Goal: Register for event/course

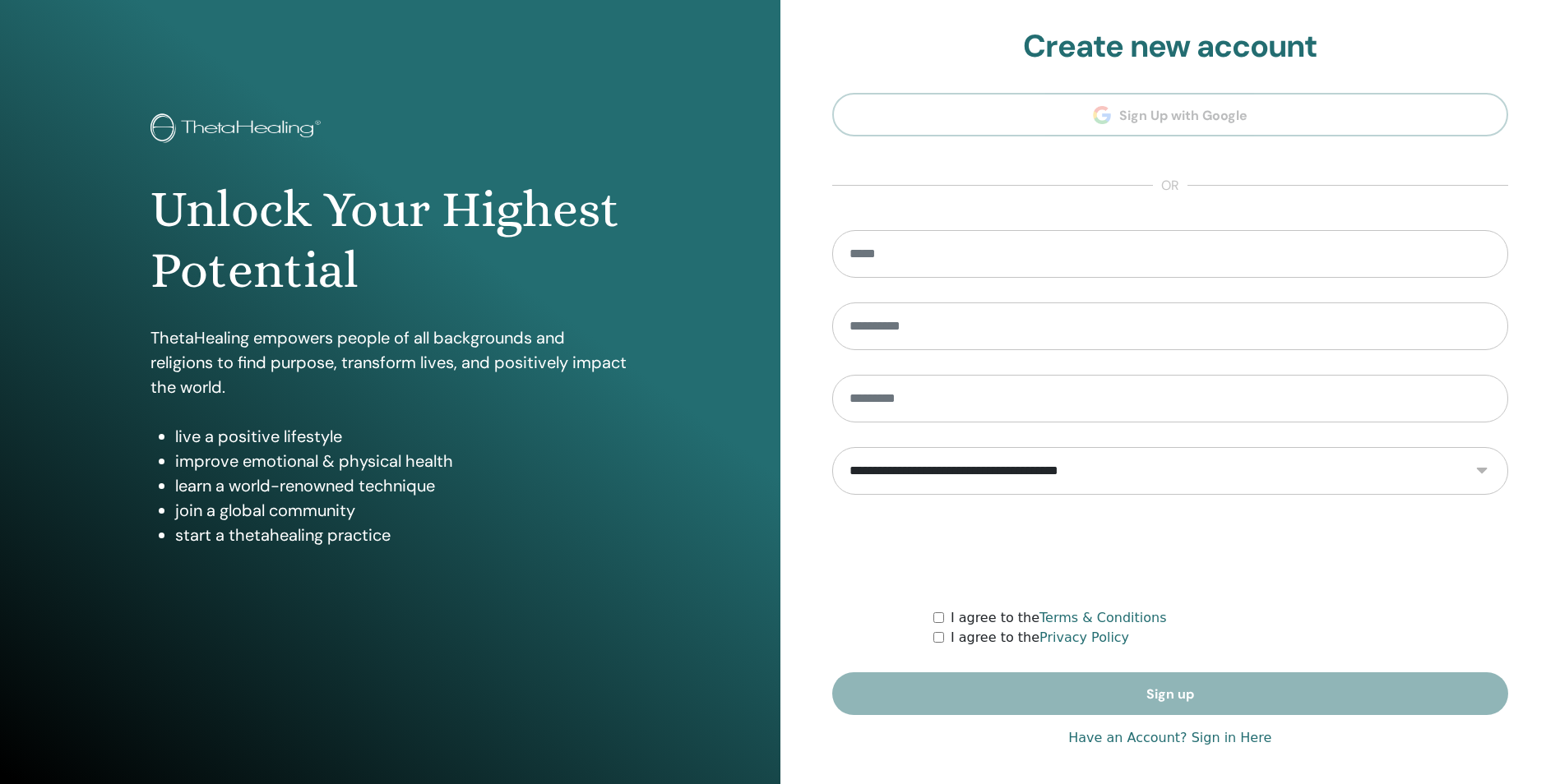
click at [1181, 118] on section "**********" at bounding box center [1170, 372] width 677 height 688
click at [1235, 739] on link "Have an Account? Sign in Here" at bounding box center [1170, 738] width 203 height 20
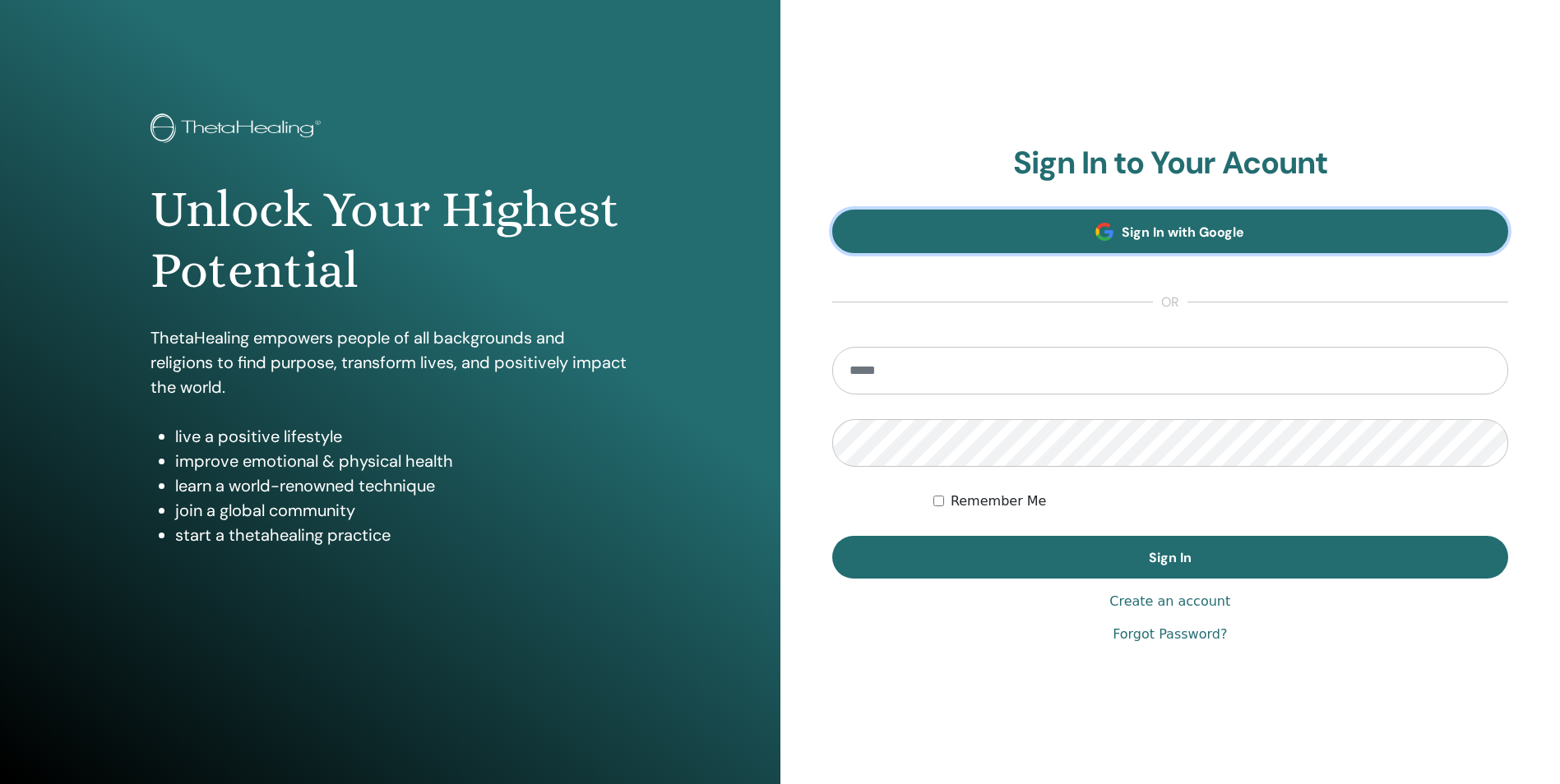
click at [1192, 230] on span "Sign In with Google" at bounding box center [1182, 232] width 123 height 17
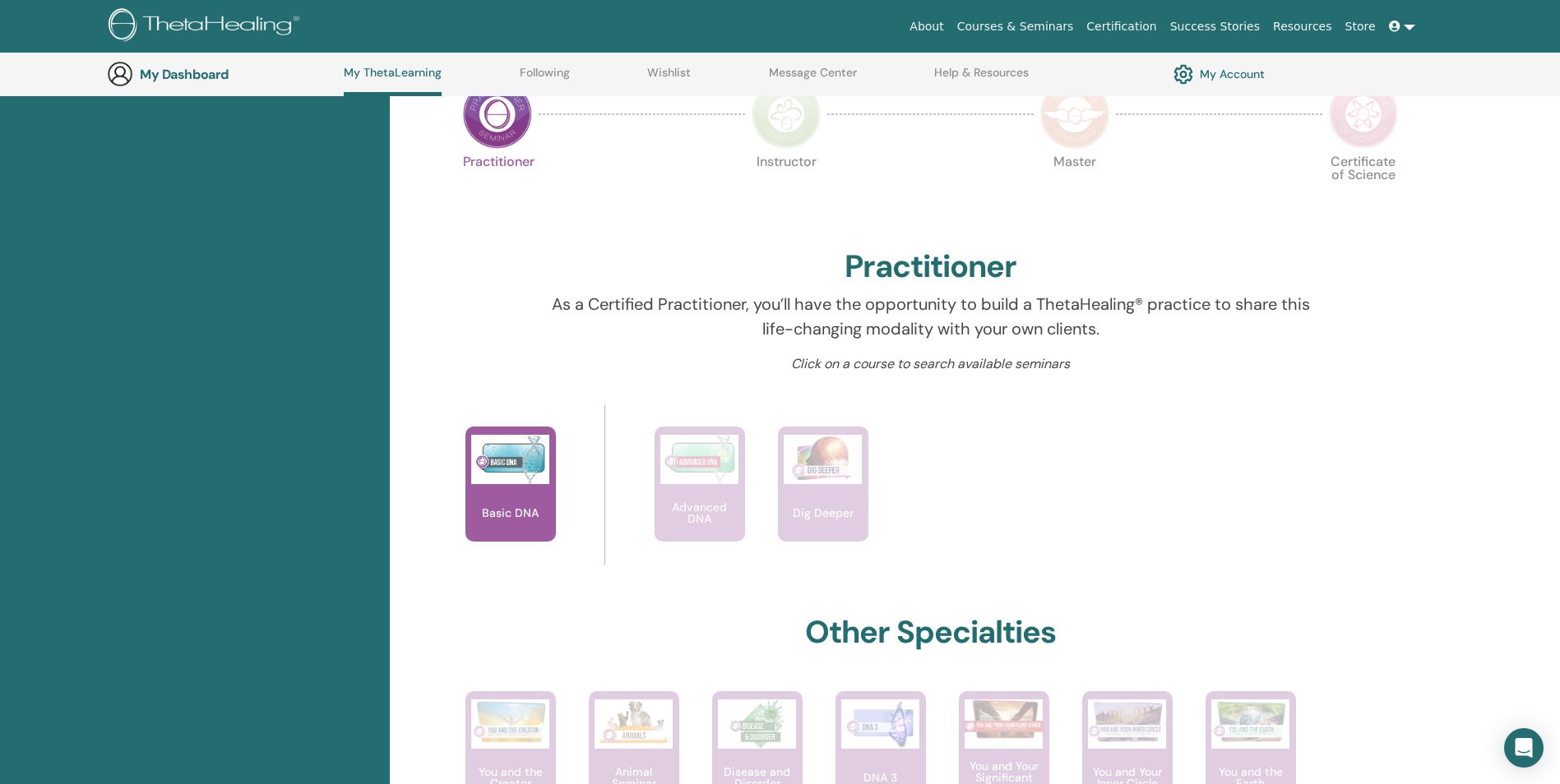
scroll to position [449, 0]
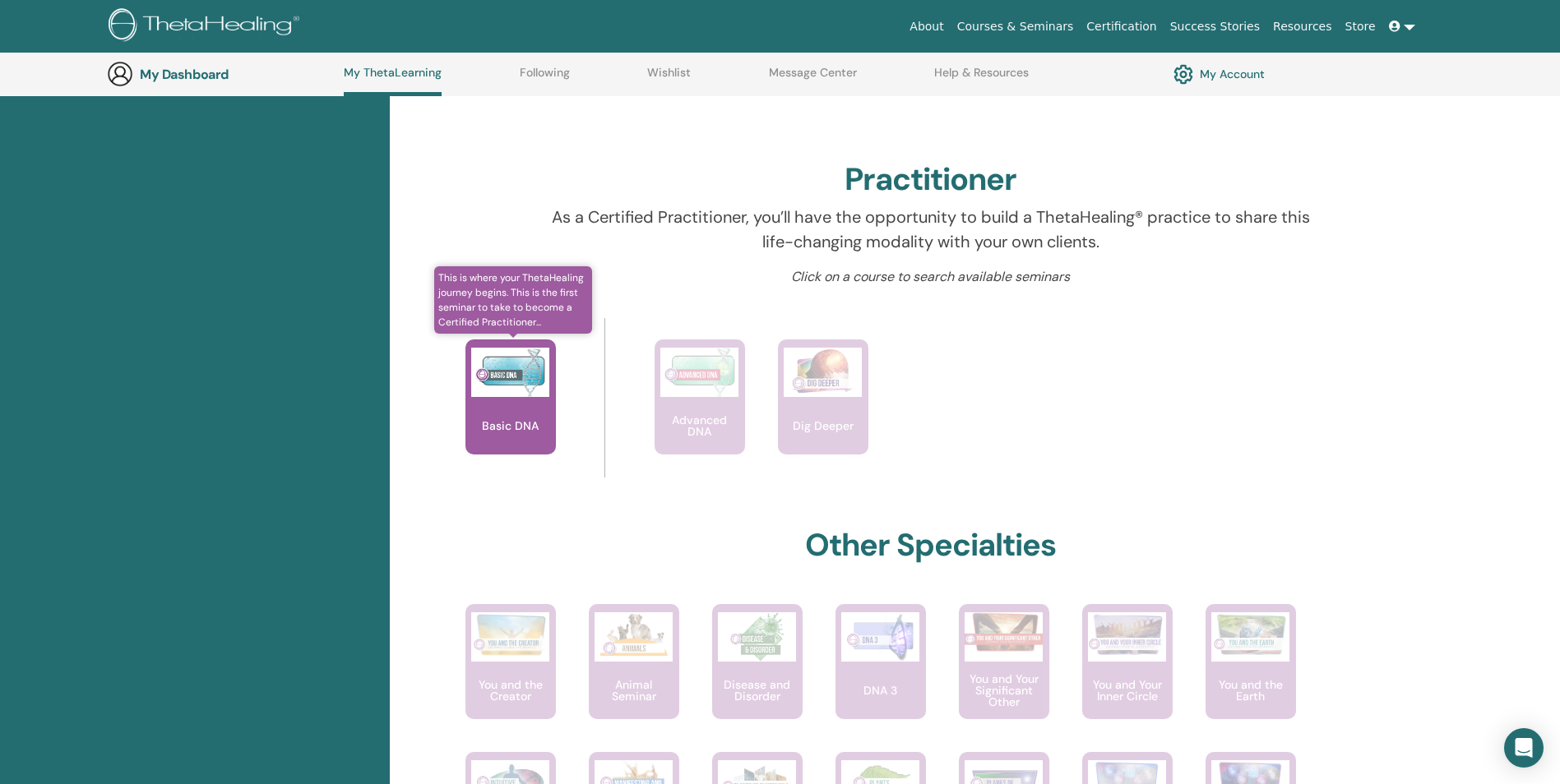
click at [501, 410] on div "Basic DNA" at bounding box center [510, 397] width 90 height 115
click at [501, 411] on div "Basic DNA" at bounding box center [510, 397] width 90 height 115
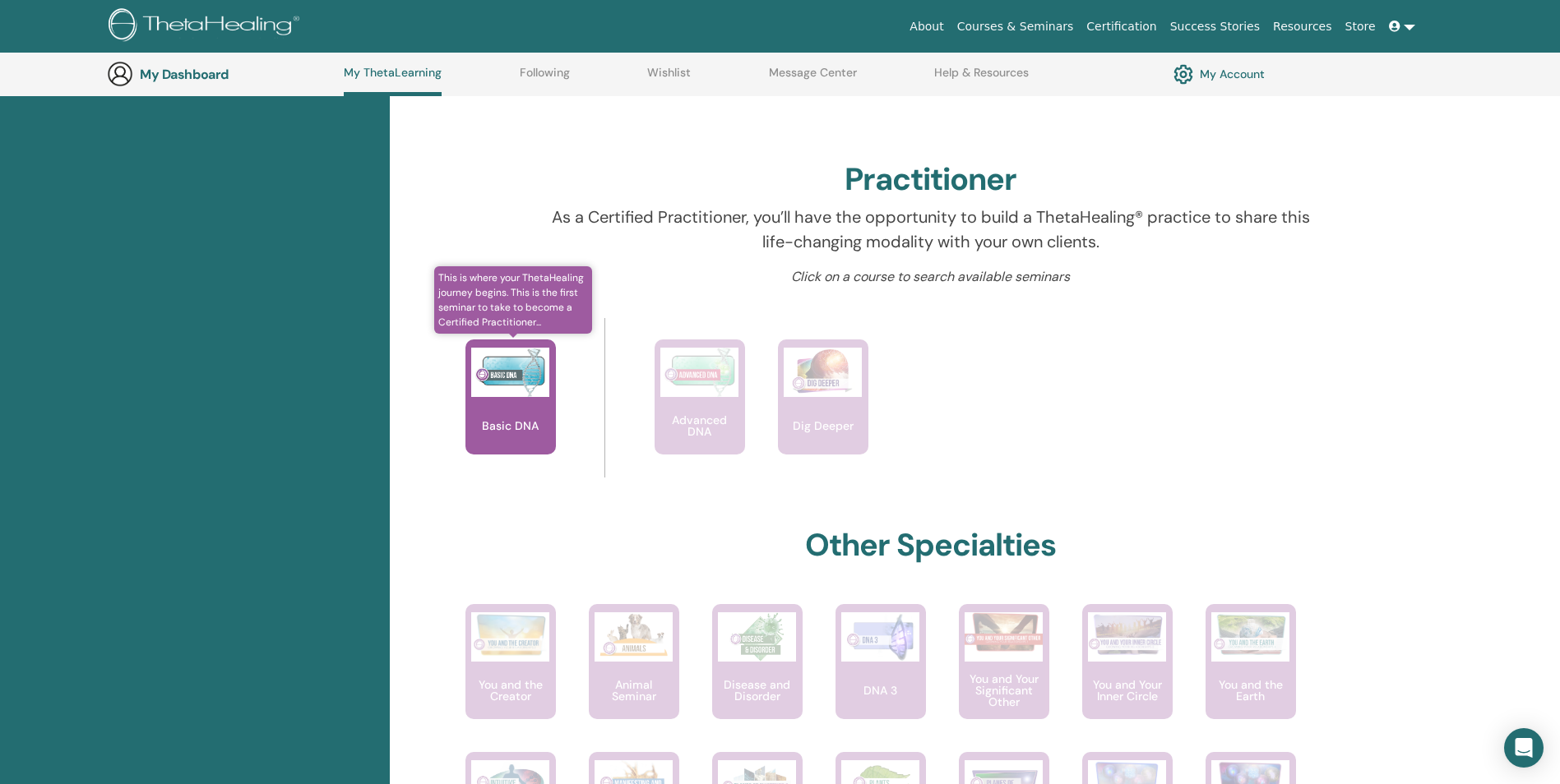
click at [501, 411] on div "Basic DNA" at bounding box center [510, 397] width 90 height 115
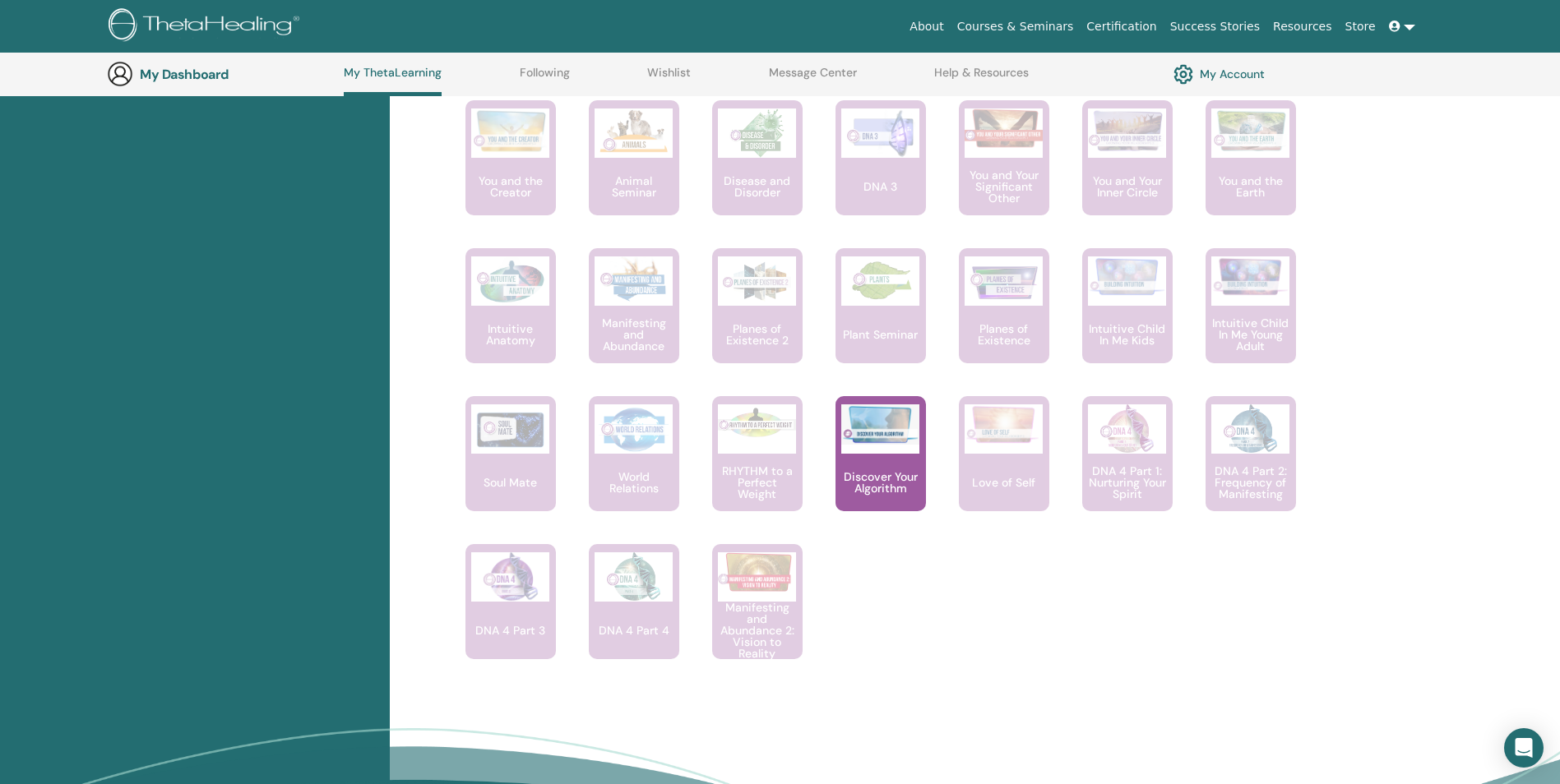
scroll to position [1107, 0]
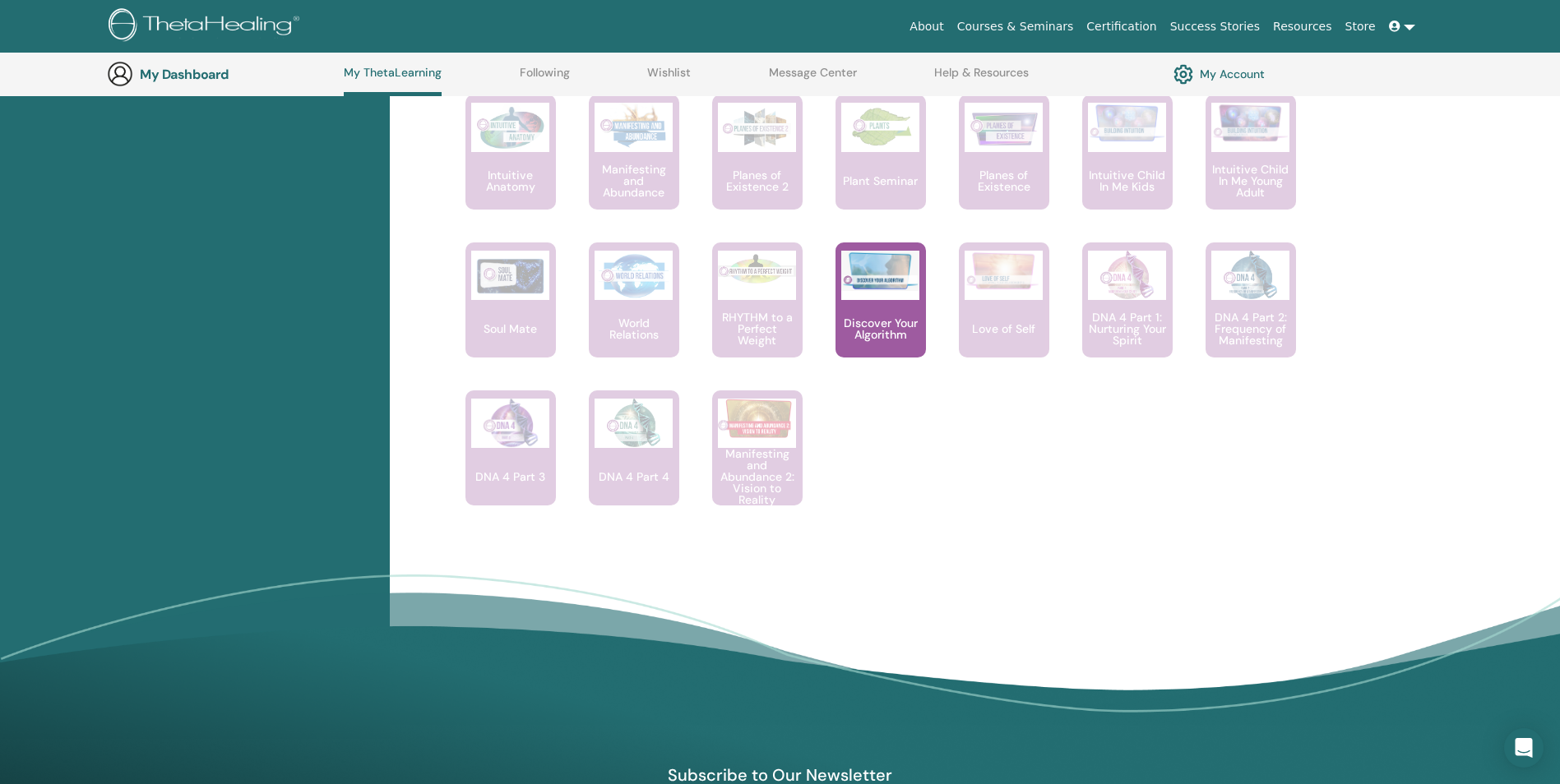
click at [1220, 72] on link "My Account" at bounding box center [1219, 74] width 91 height 28
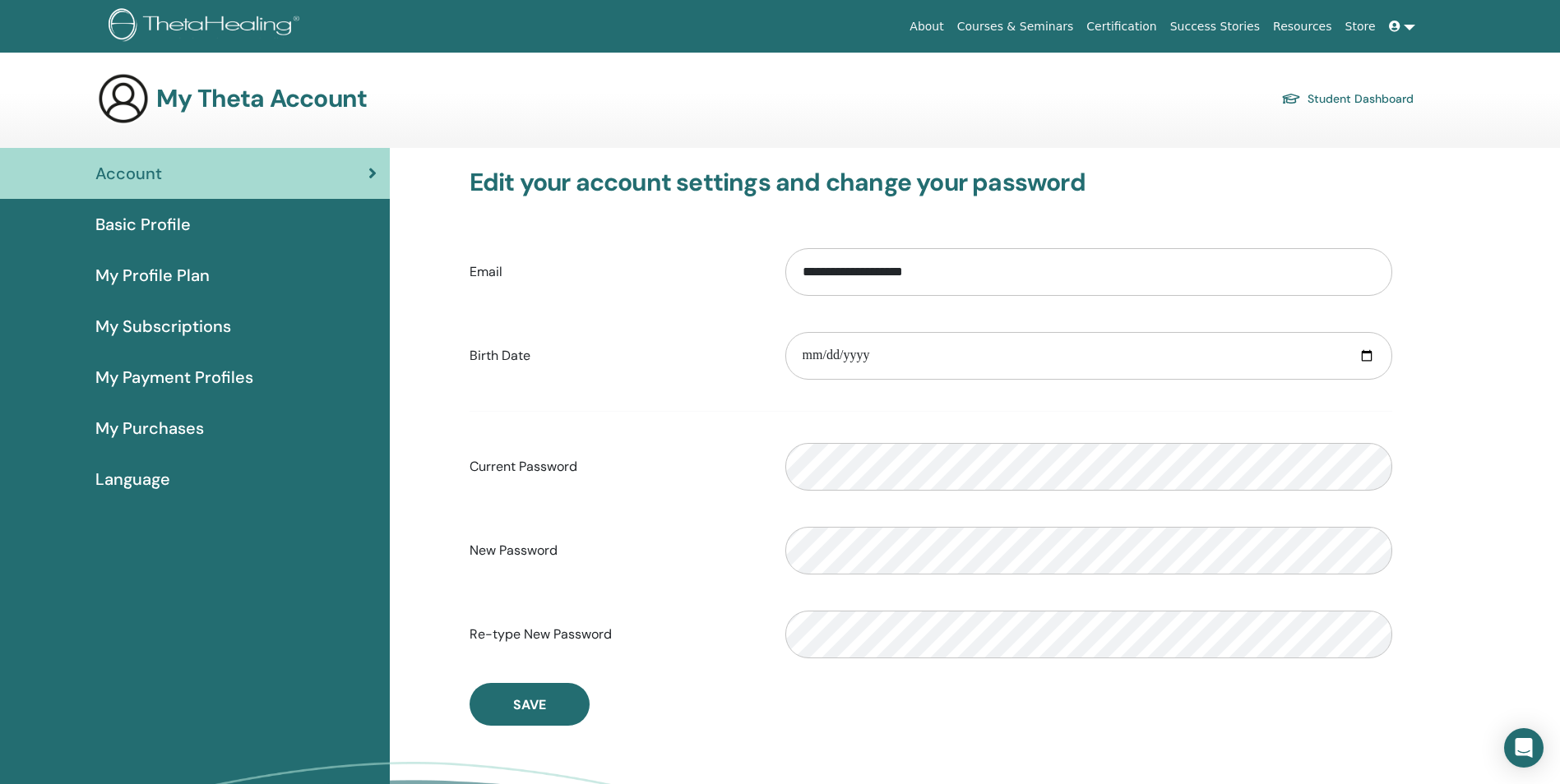
click at [173, 175] on div "Account" at bounding box center [195, 173] width 364 height 25
click at [157, 279] on span "My Profile Plan" at bounding box center [152, 275] width 114 height 25
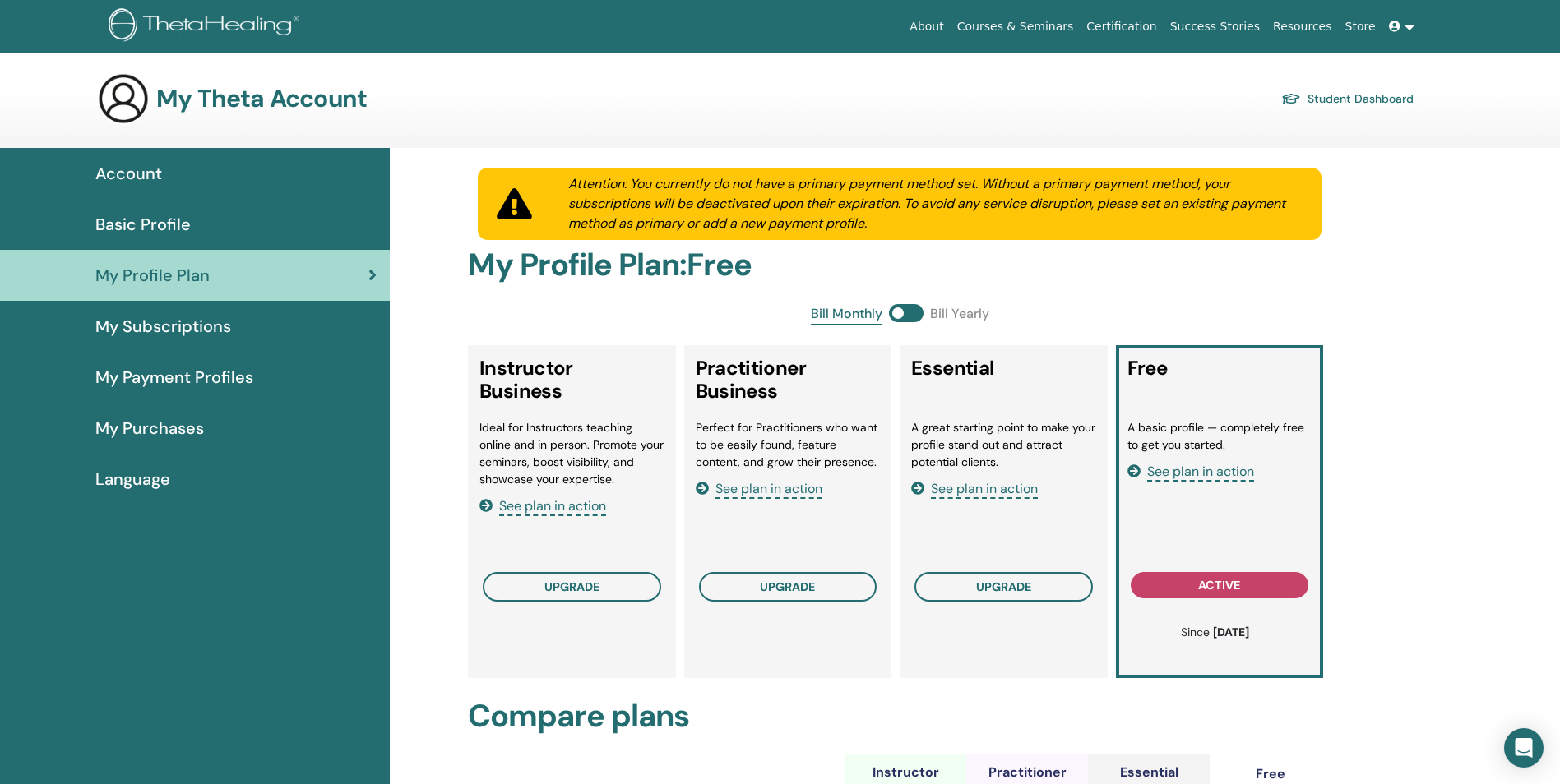
click at [1198, 466] on span "See plan in action" at bounding box center [1200, 473] width 107 height 19
click at [950, 32] on link "About" at bounding box center [926, 26] width 47 height 30
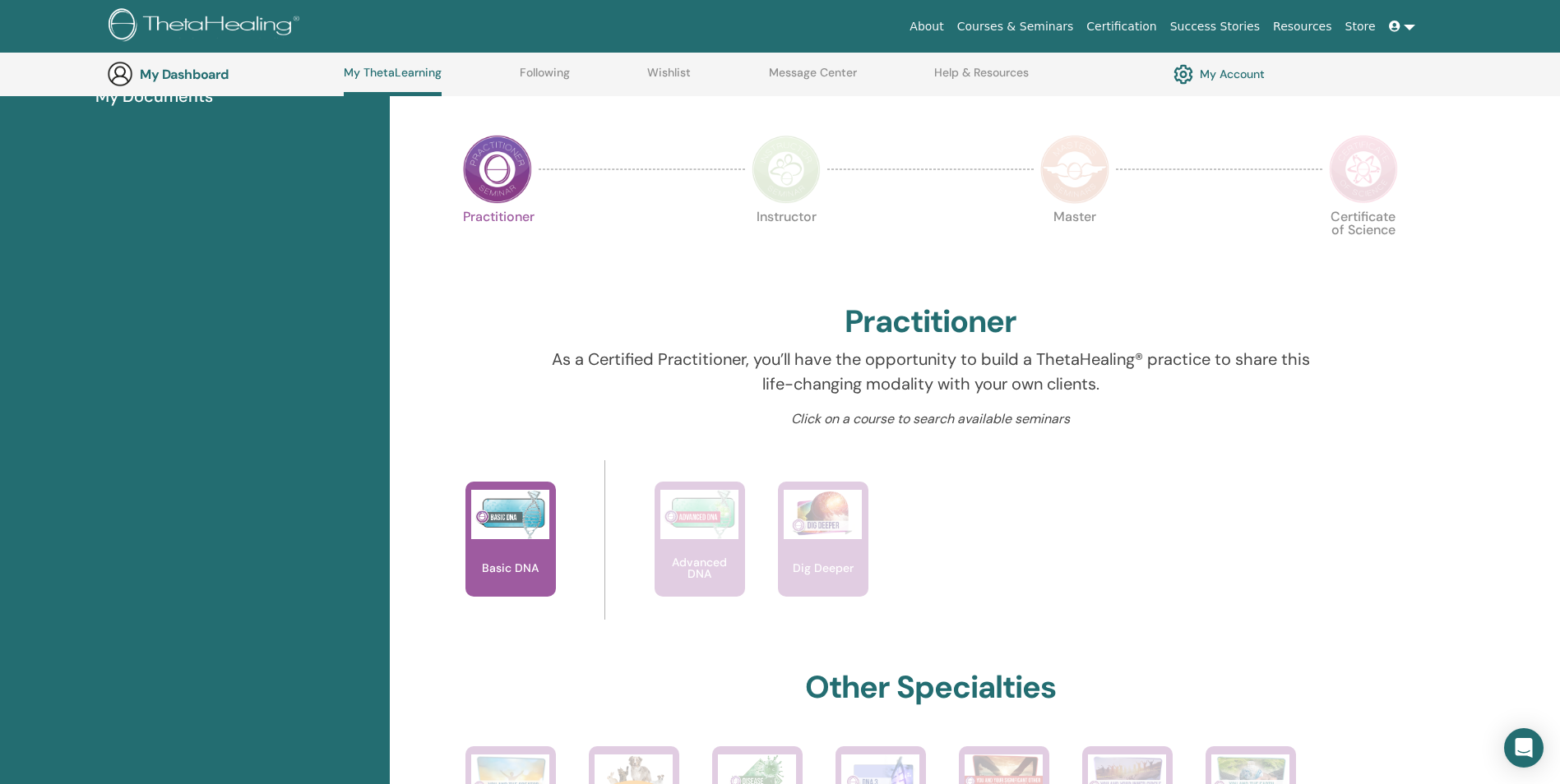
scroll to position [340, 0]
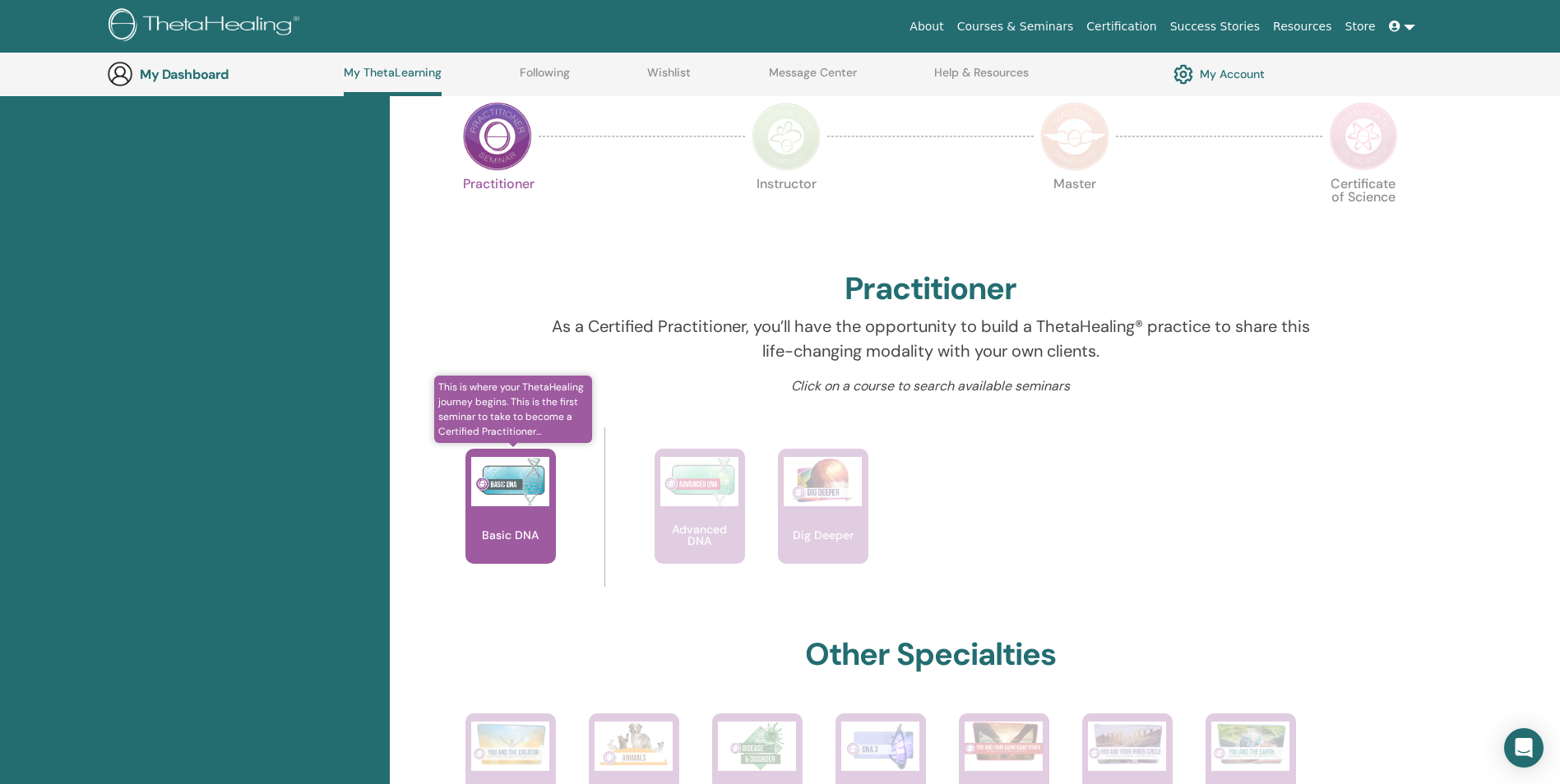
click at [529, 479] on img at bounding box center [510, 482] width 78 height 50
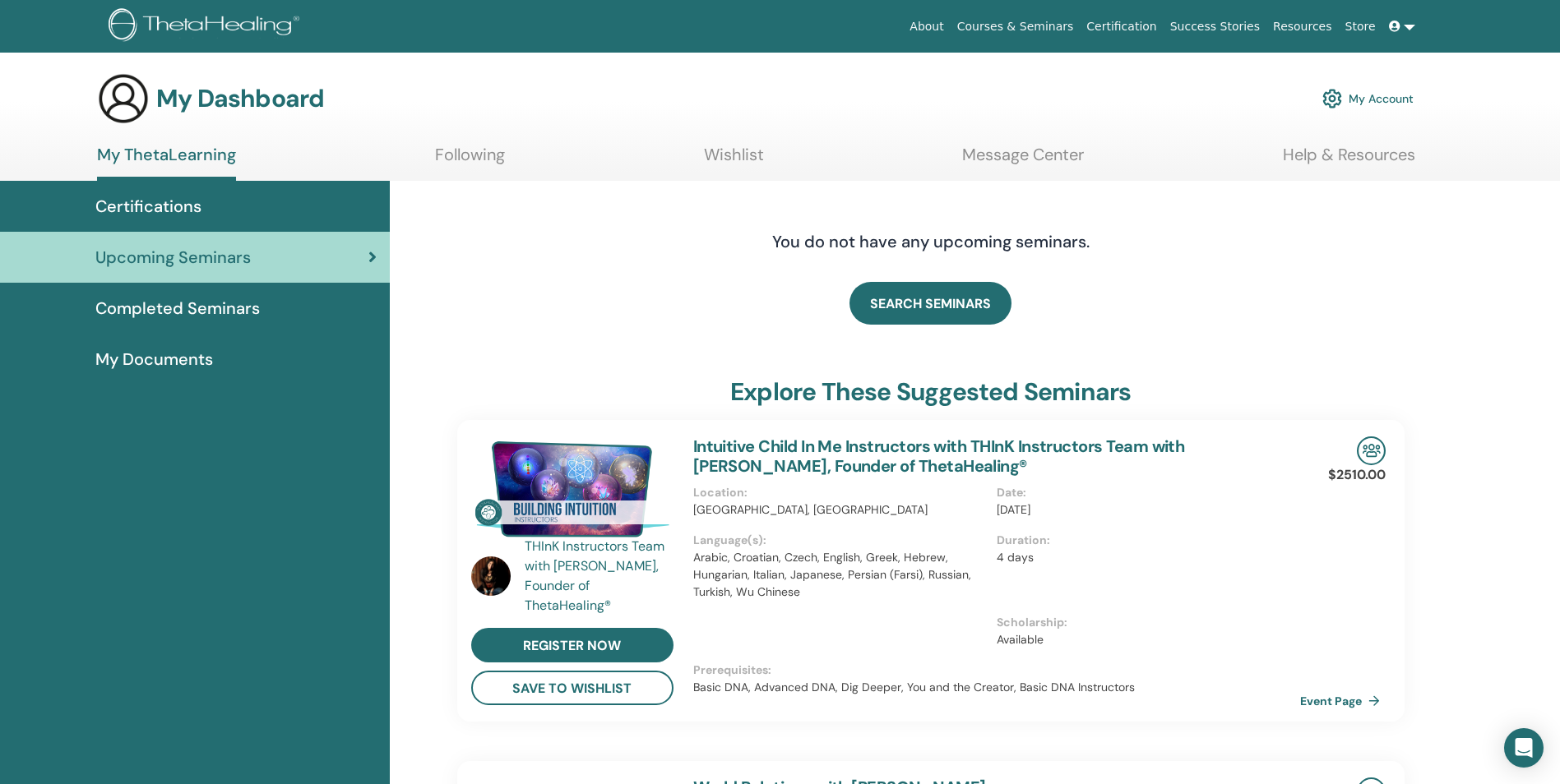
click at [148, 356] on span "My Documents" at bounding box center [154, 359] width 118 height 25
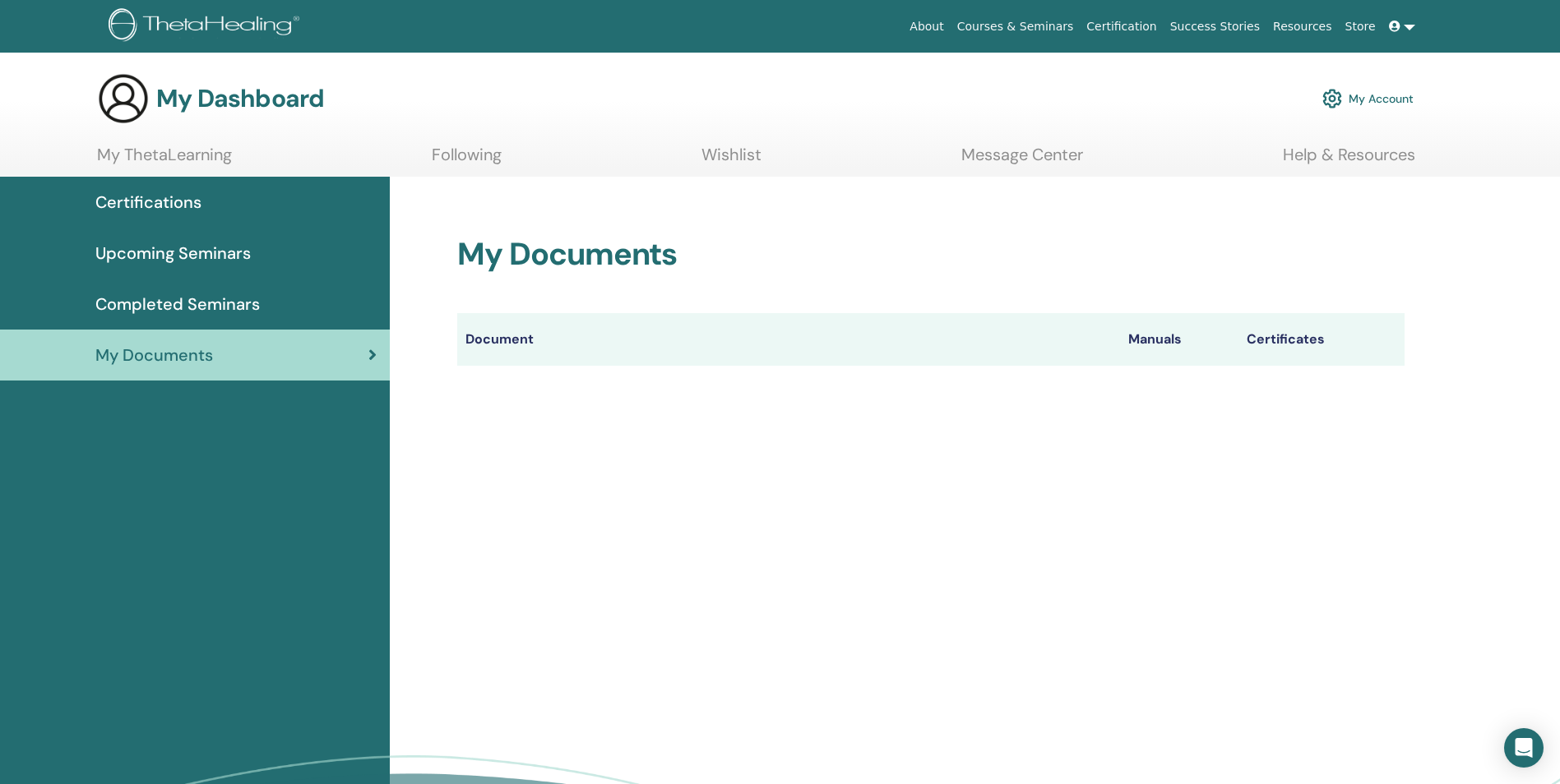
click at [1403, 30] on span at bounding box center [1396, 26] width 15 height 13
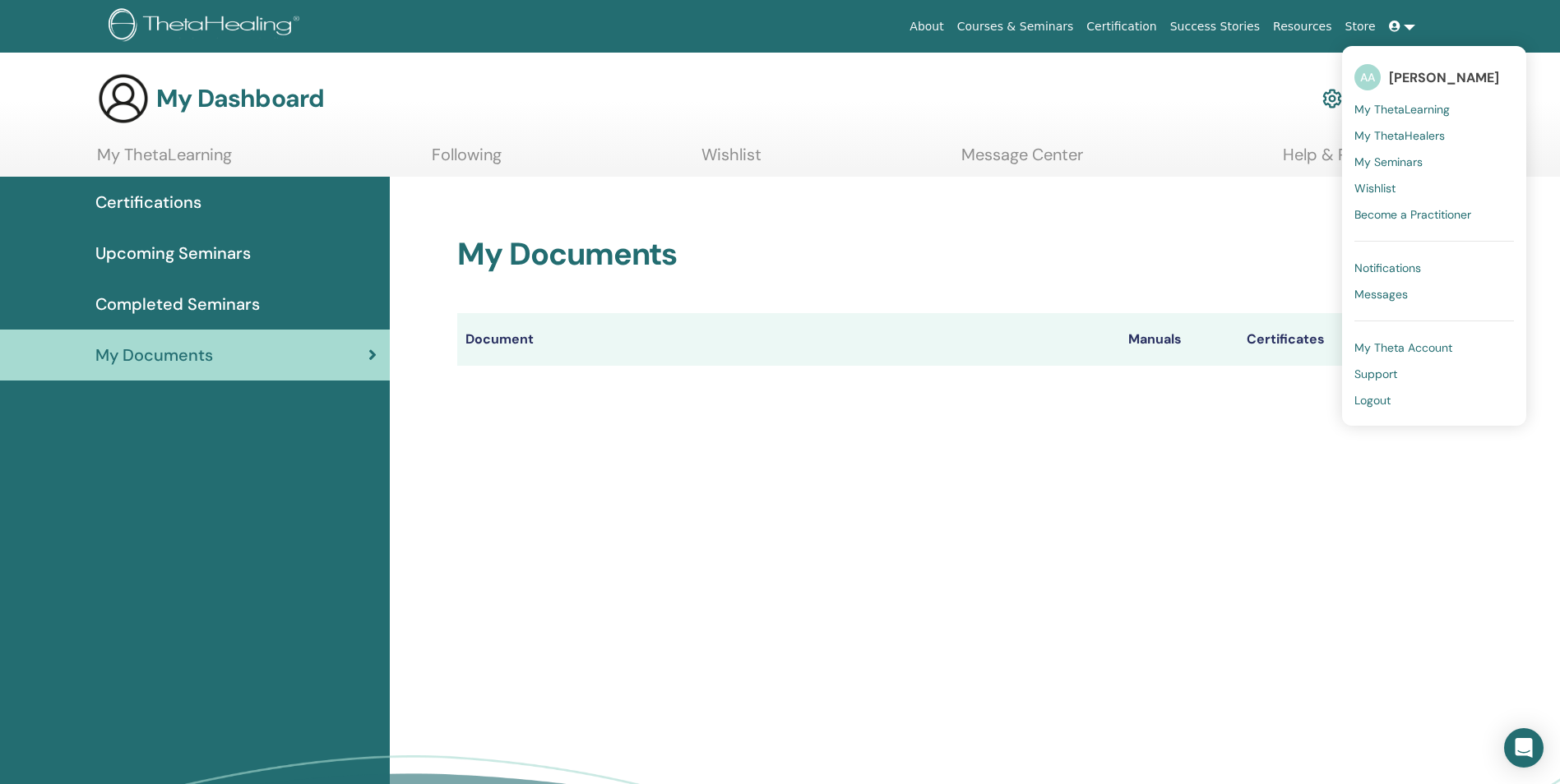
click at [1416, 346] on span "My Theta Account" at bounding box center [1404, 347] width 98 height 15
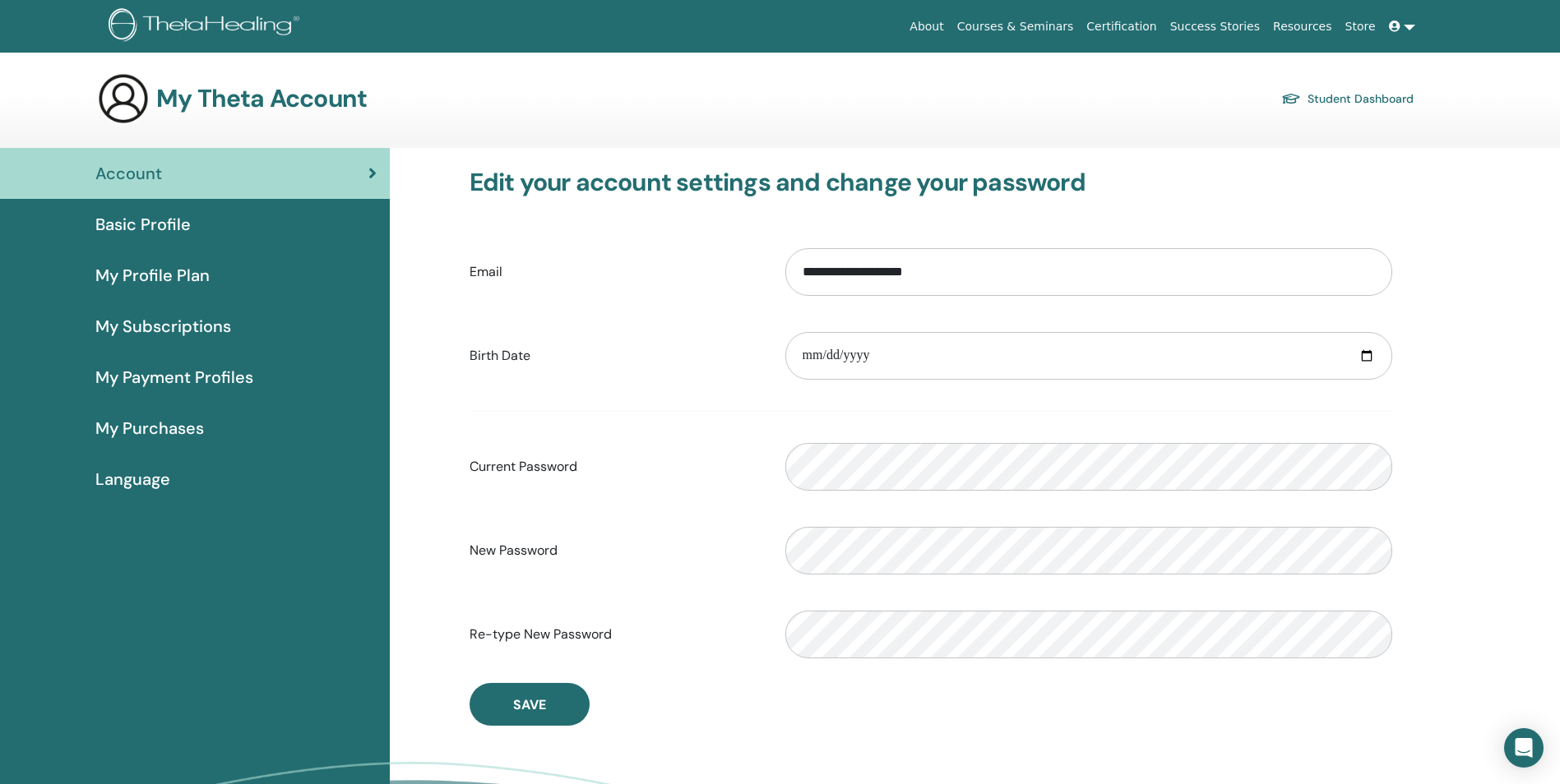
click at [1065, 22] on link "Courses & Seminars" at bounding box center [1015, 26] width 130 height 30
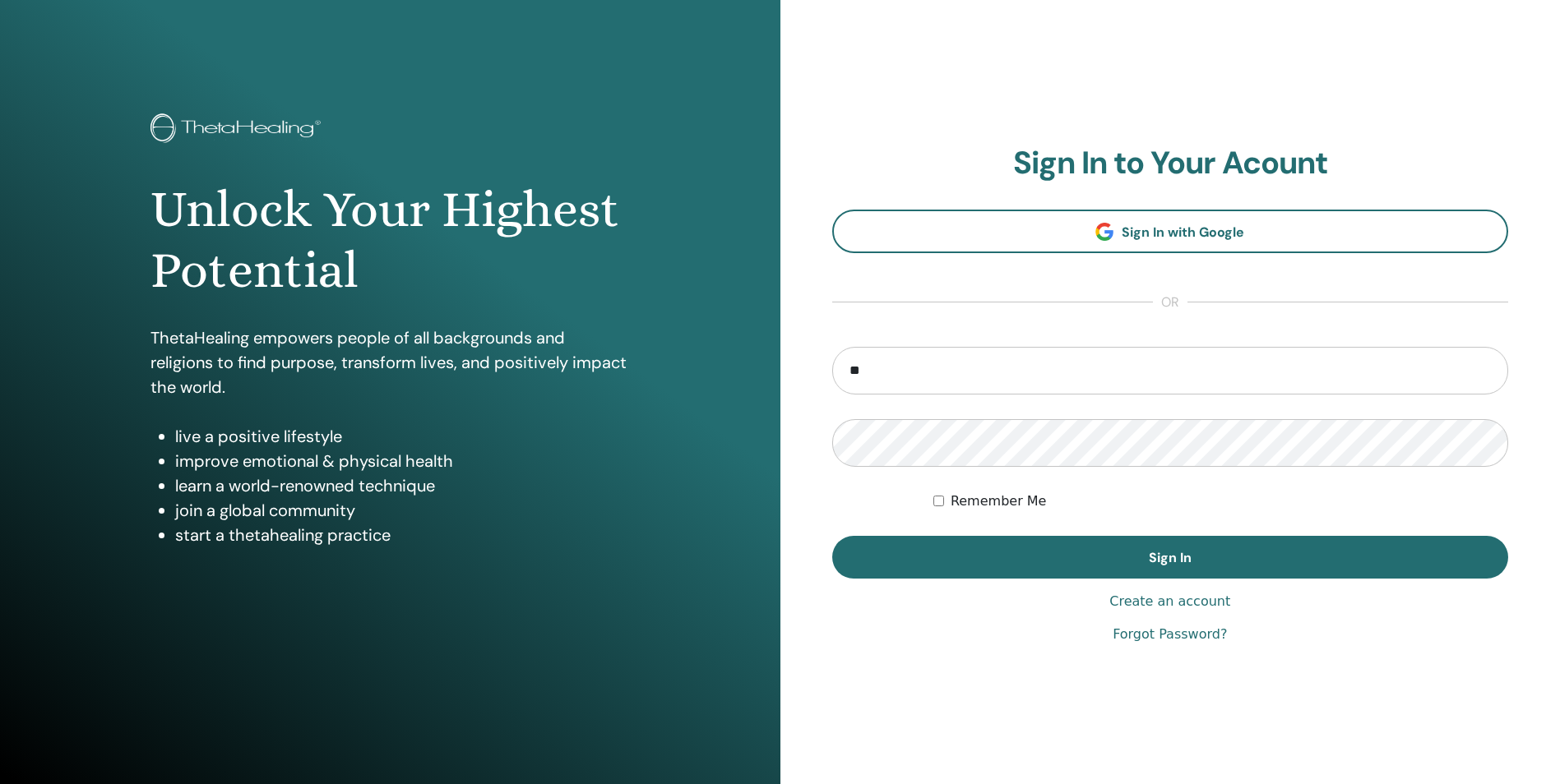
type input "**********"
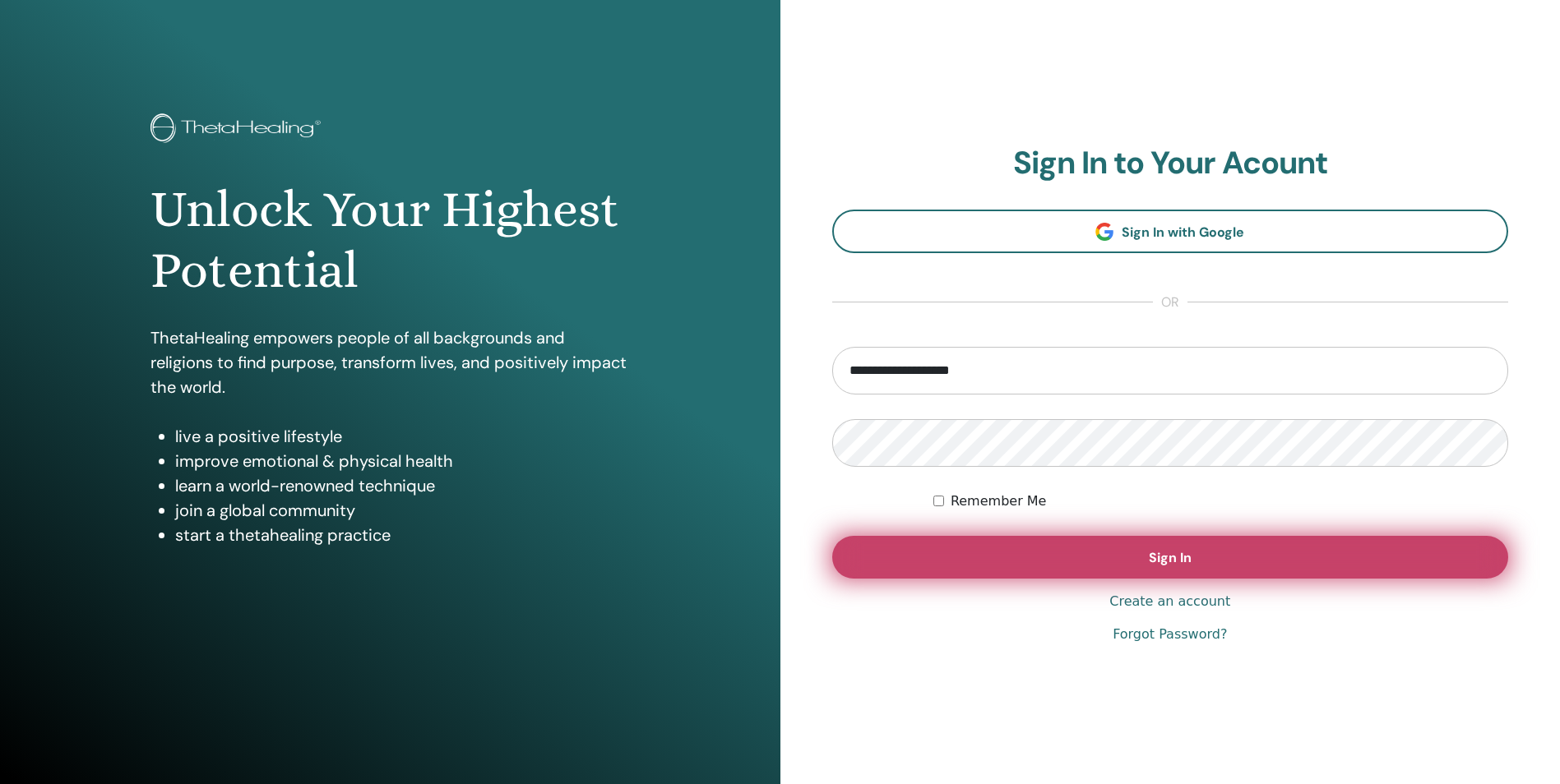
click at [1159, 553] on span "Sign In" at bounding box center [1170, 558] width 43 height 17
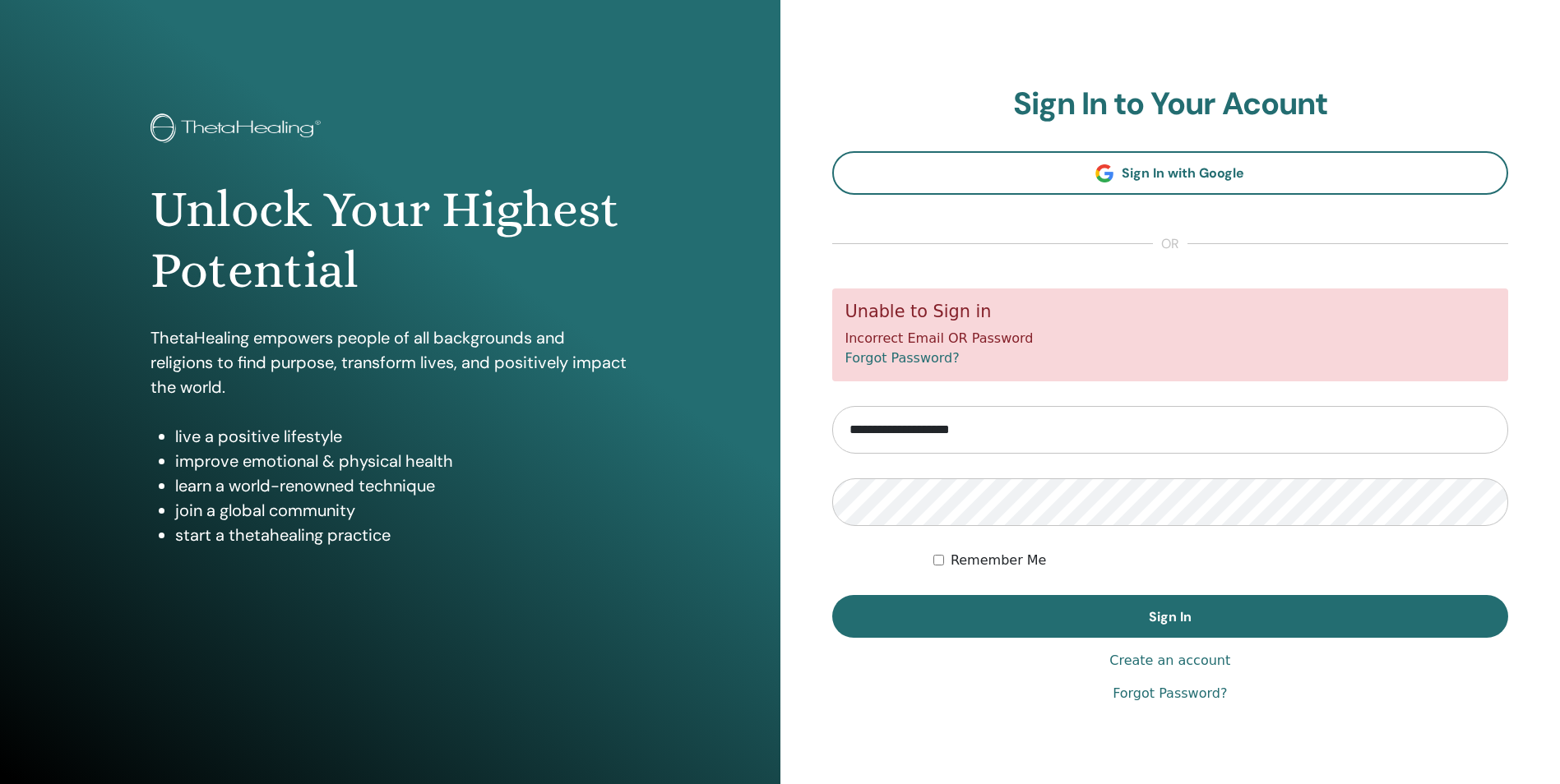
click at [1164, 662] on link "Create an account" at bounding box center [1170, 660] width 121 height 20
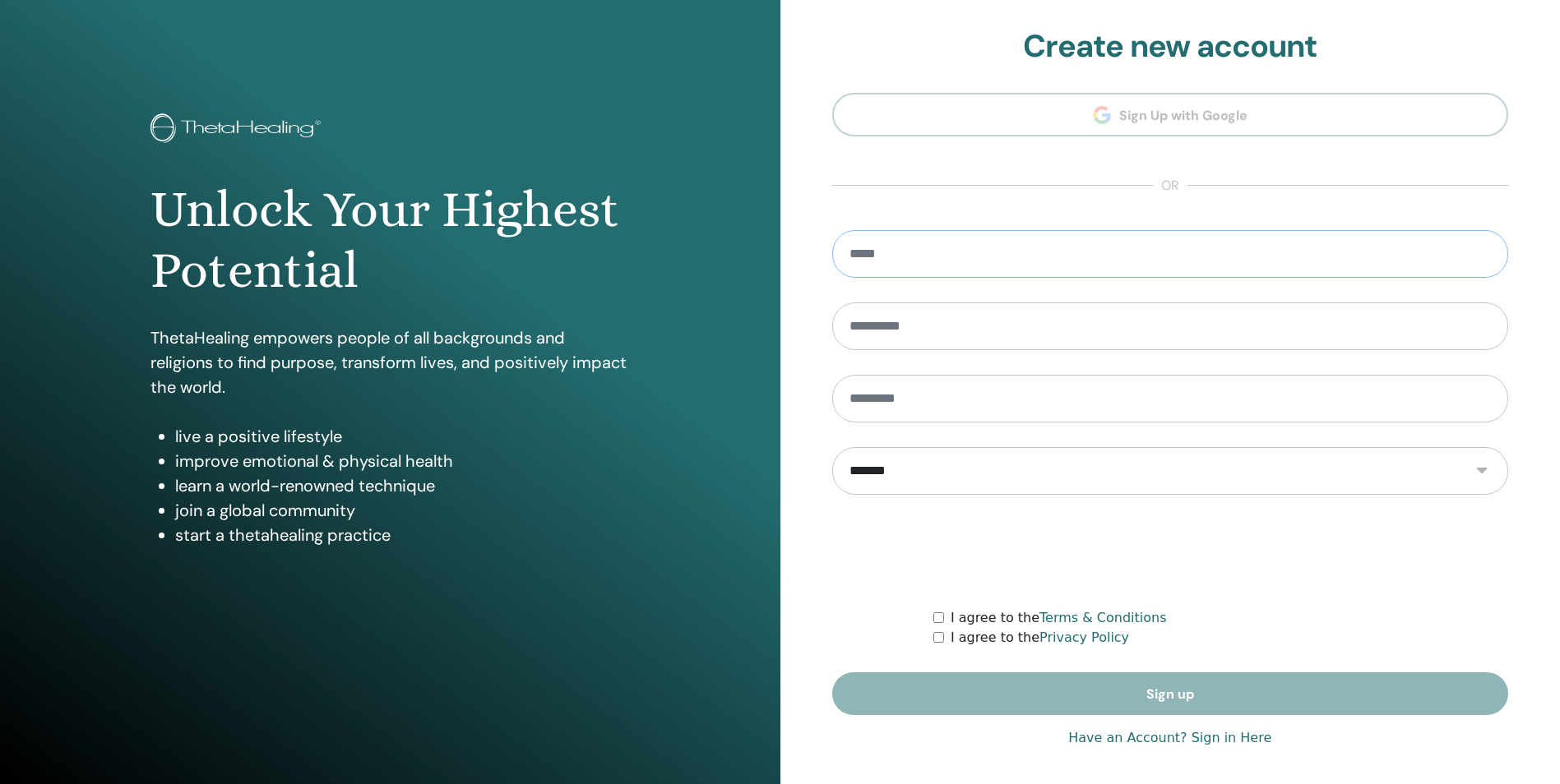
click at [941, 254] on input "email" at bounding box center [1170, 254] width 677 height 48
type input "**********"
type input "****"
type input "**********"
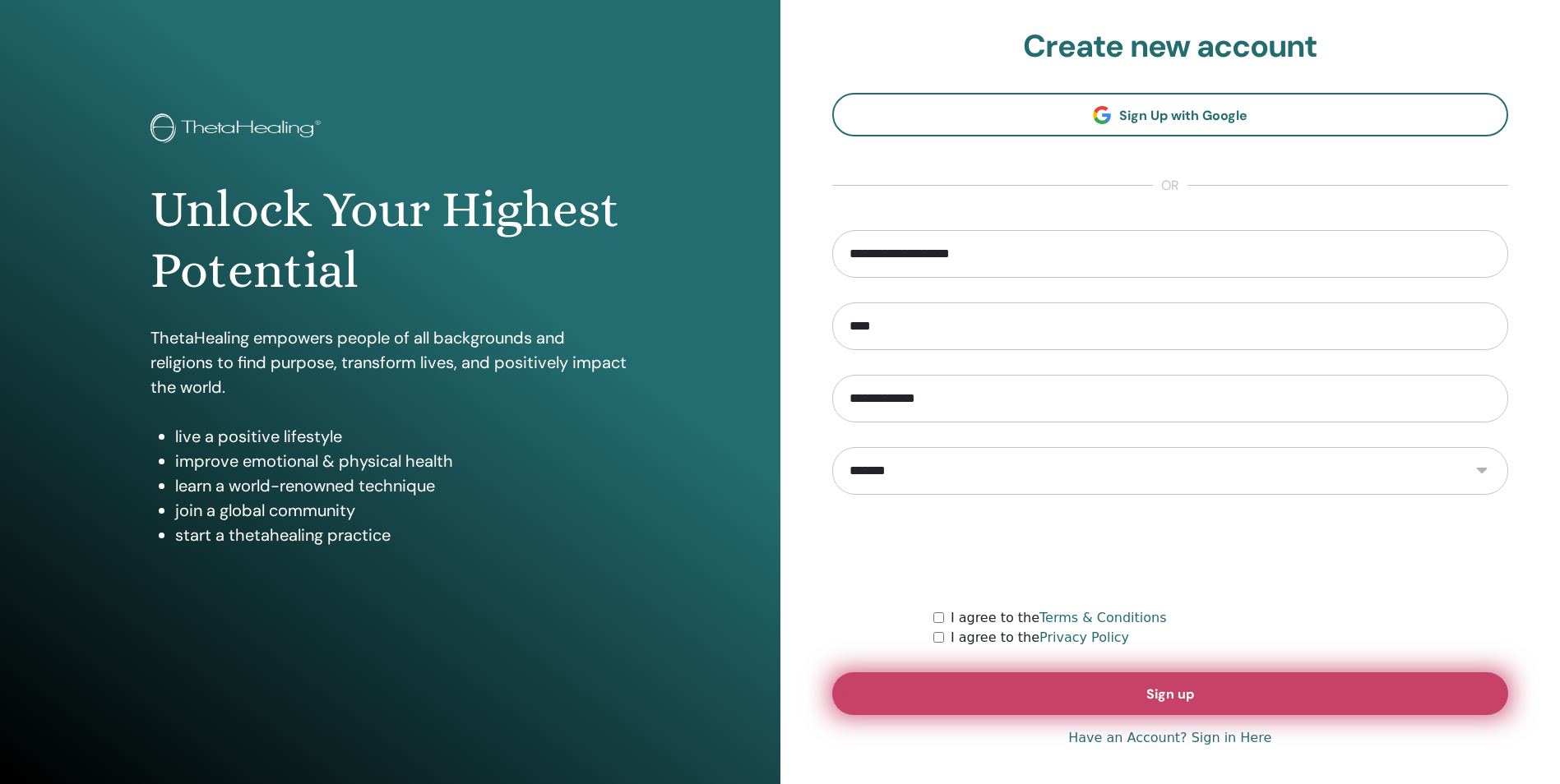
click at [1125, 691] on button "Sign up" at bounding box center [1170, 694] width 677 height 43
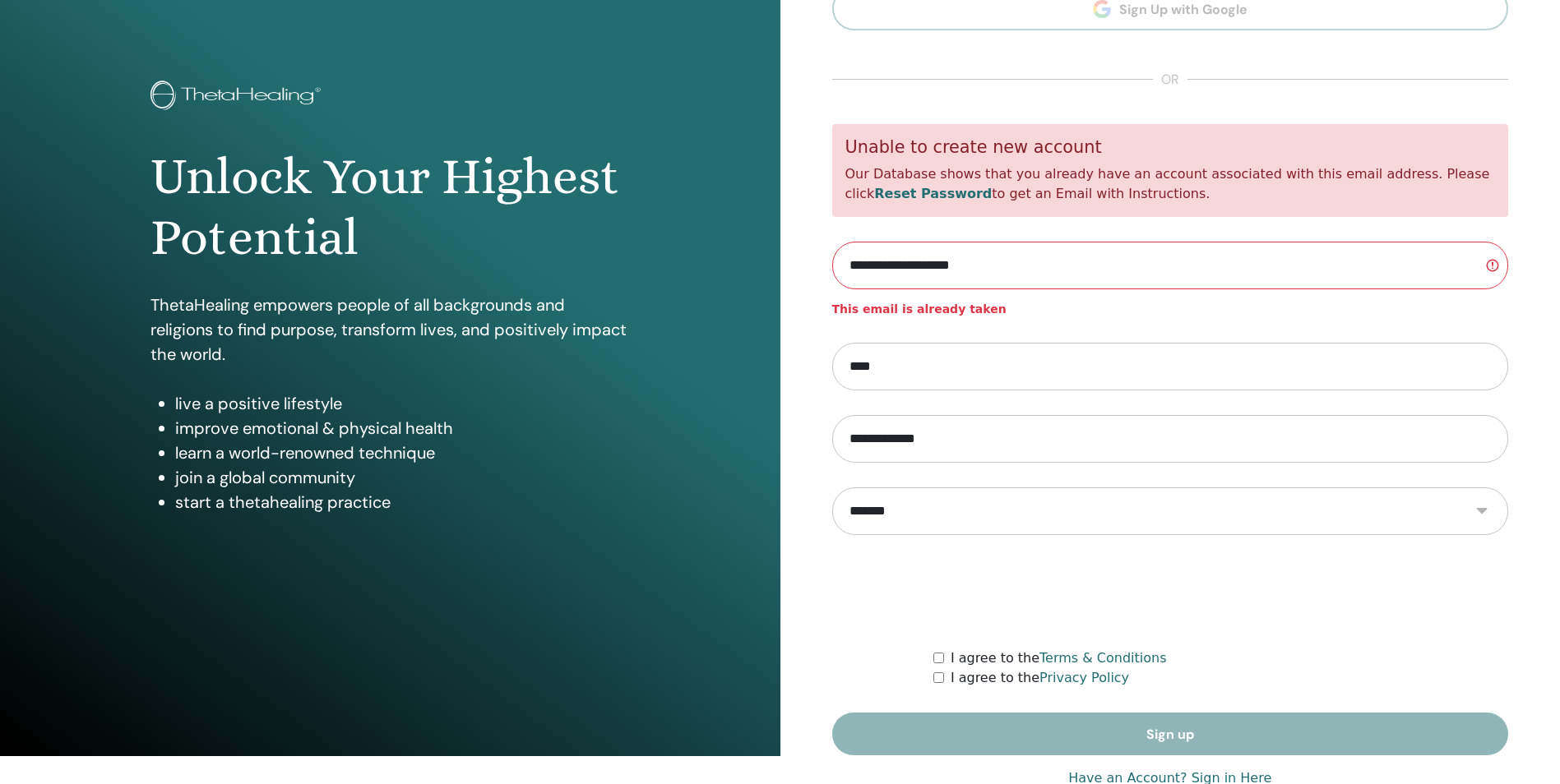
scroll to position [50, 0]
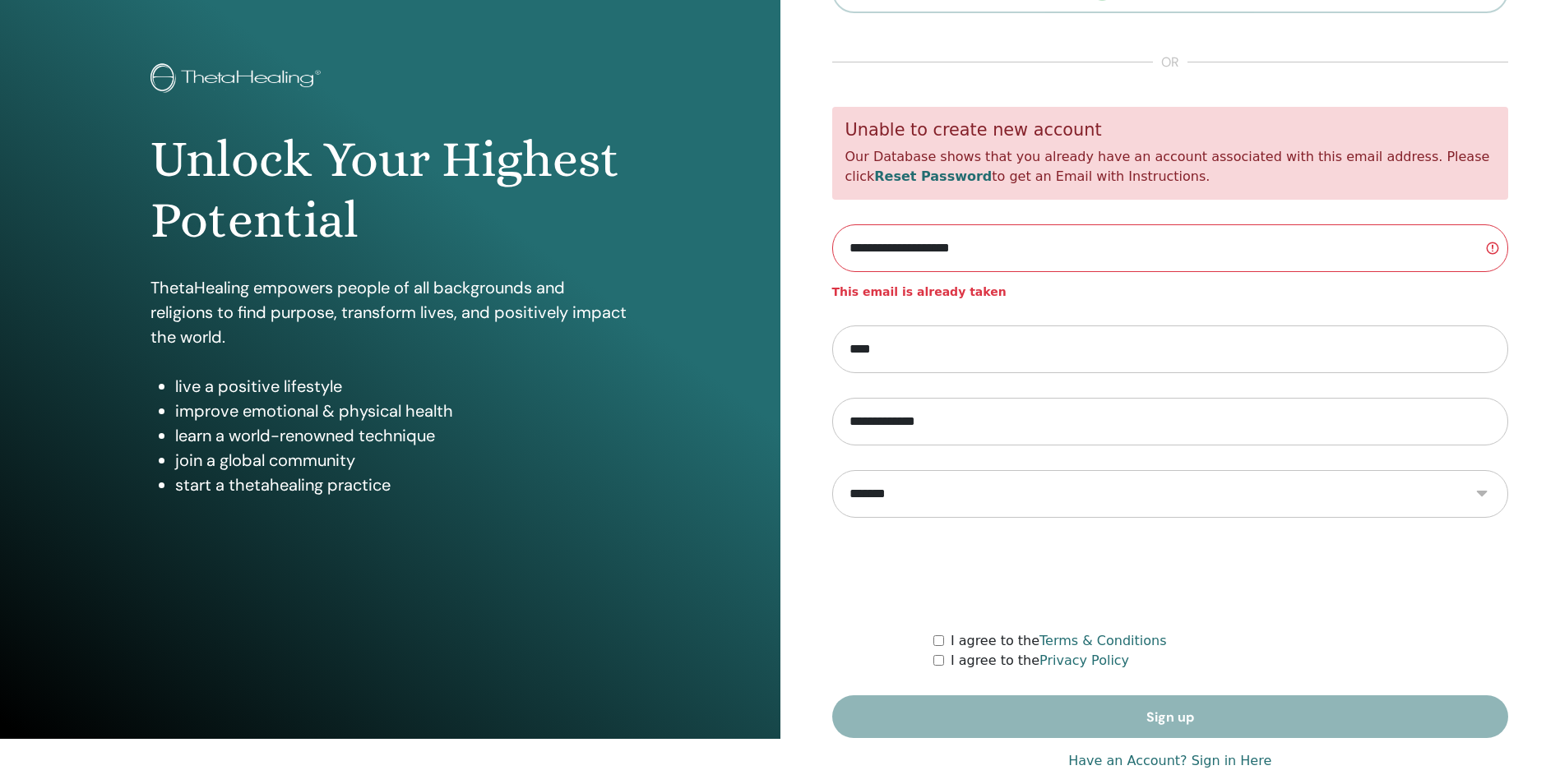
click at [1147, 759] on link "Have an Account? Sign in Here" at bounding box center [1170, 761] width 203 height 20
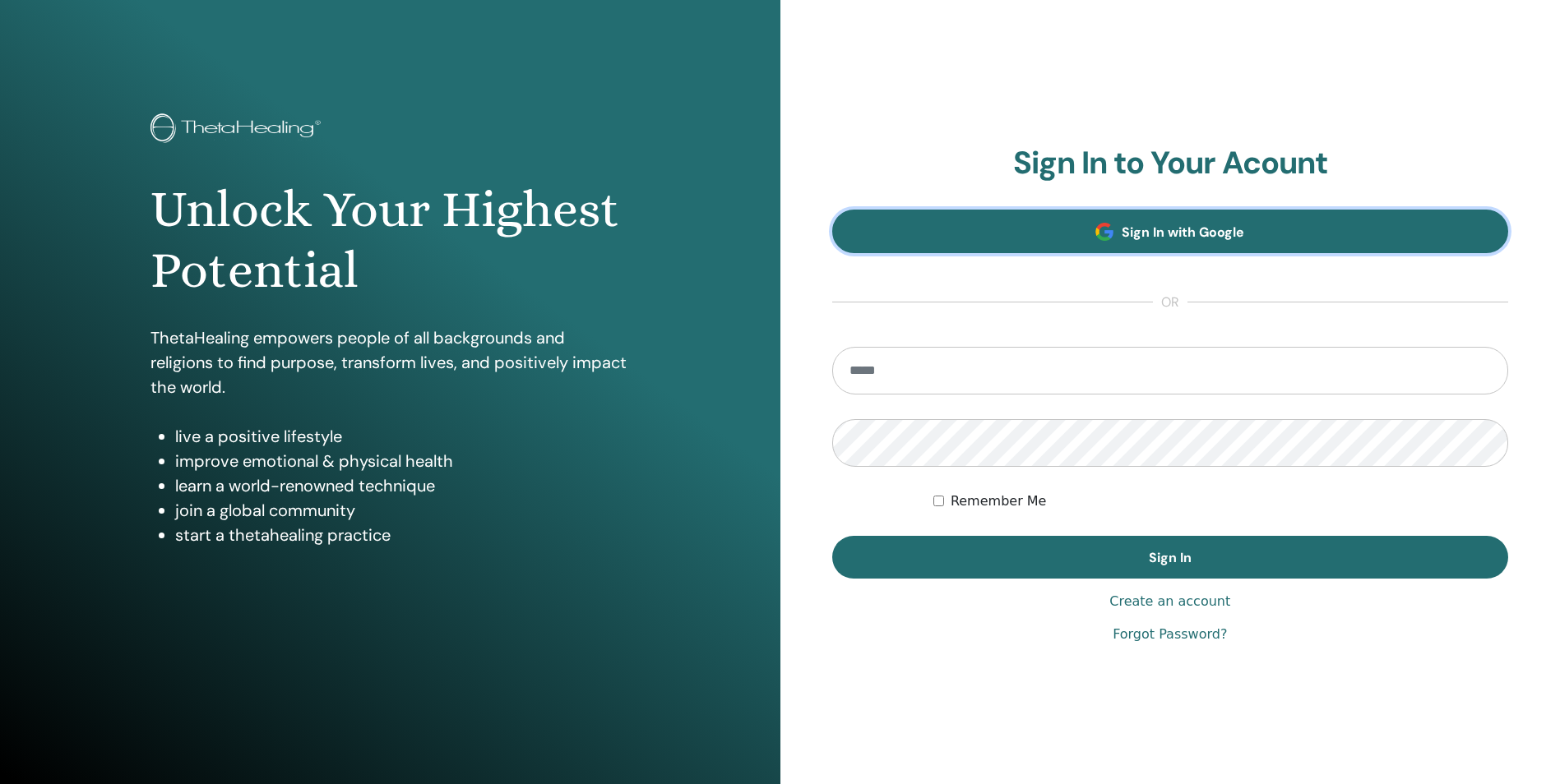
click at [1194, 232] on span "Sign In with Google" at bounding box center [1182, 232] width 123 height 17
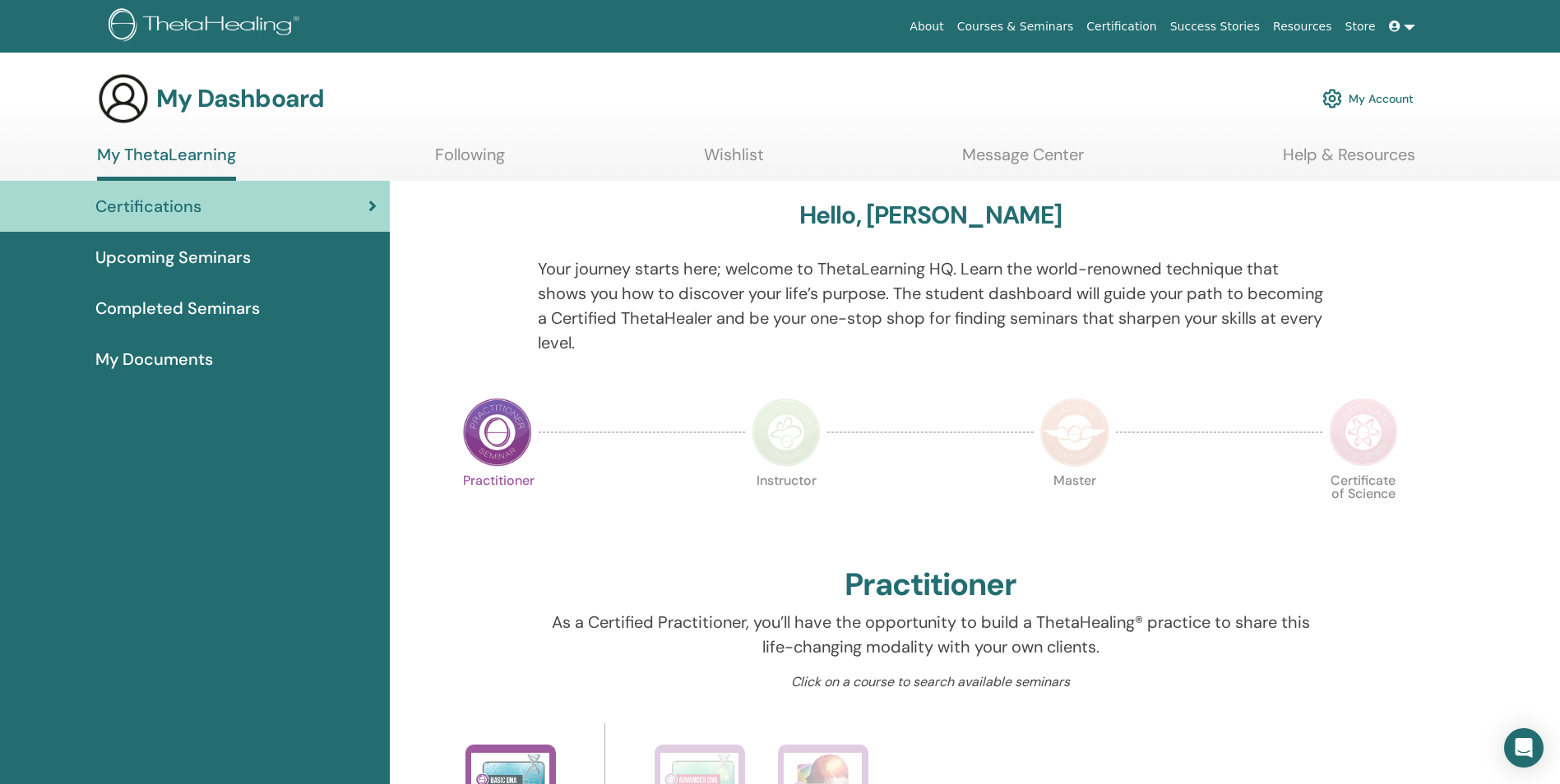
click at [468, 155] on link "Following" at bounding box center [469, 160] width 70 height 32
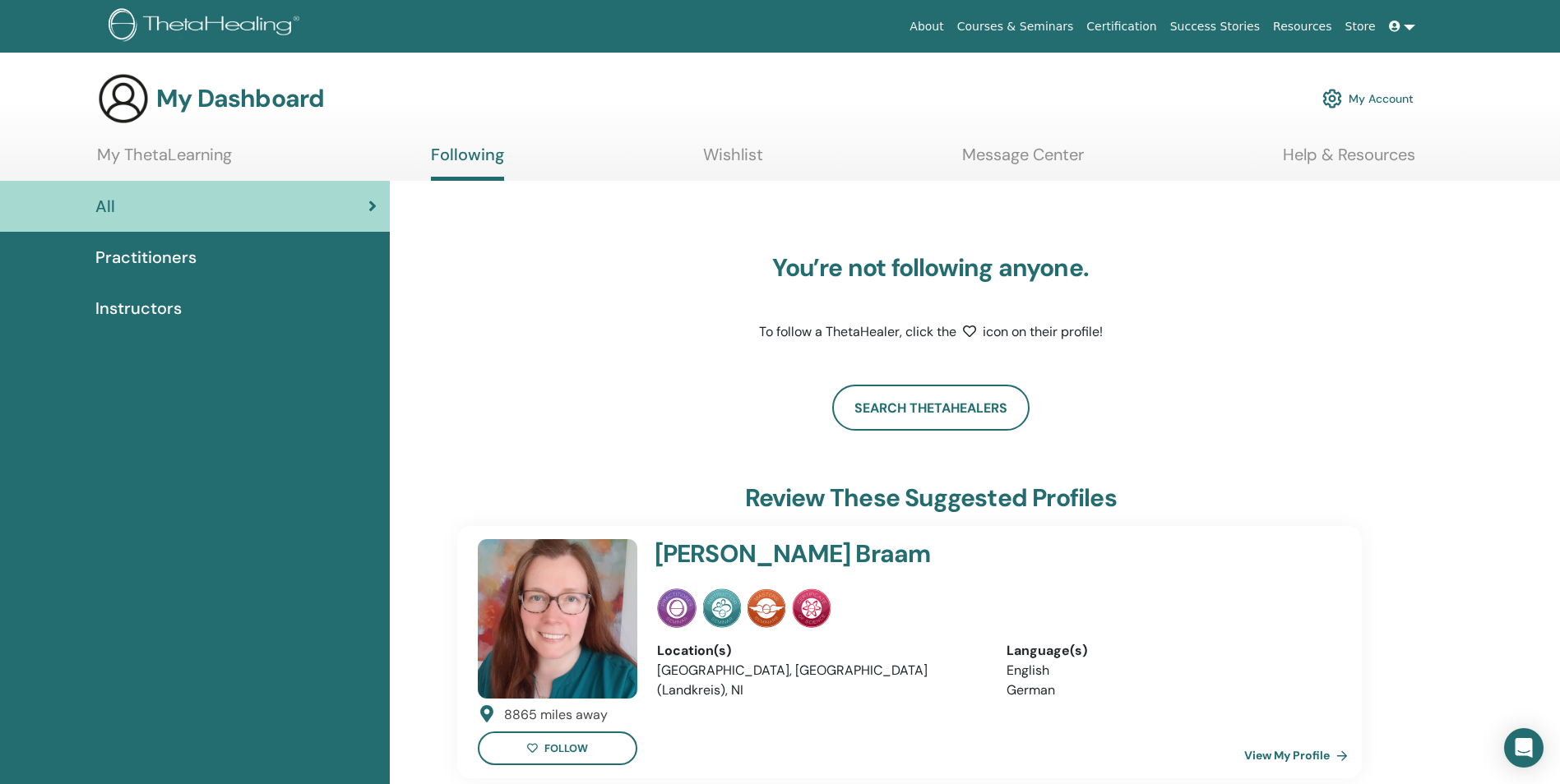
click at [1369, 95] on link "My Account" at bounding box center [1368, 99] width 91 height 36
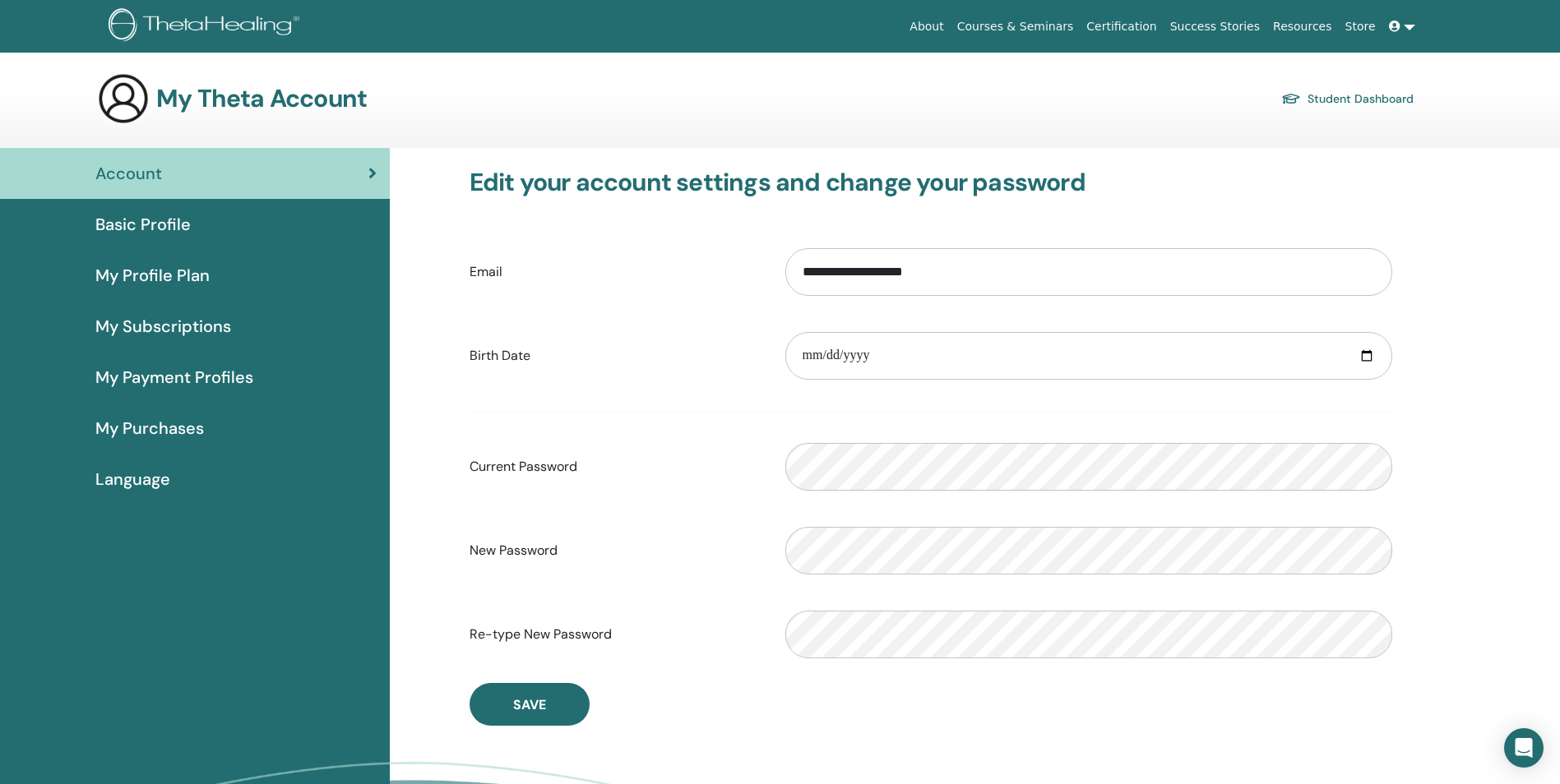
click at [155, 217] on span "Basic Profile" at bounding box center [142, 224] width 95 height 25
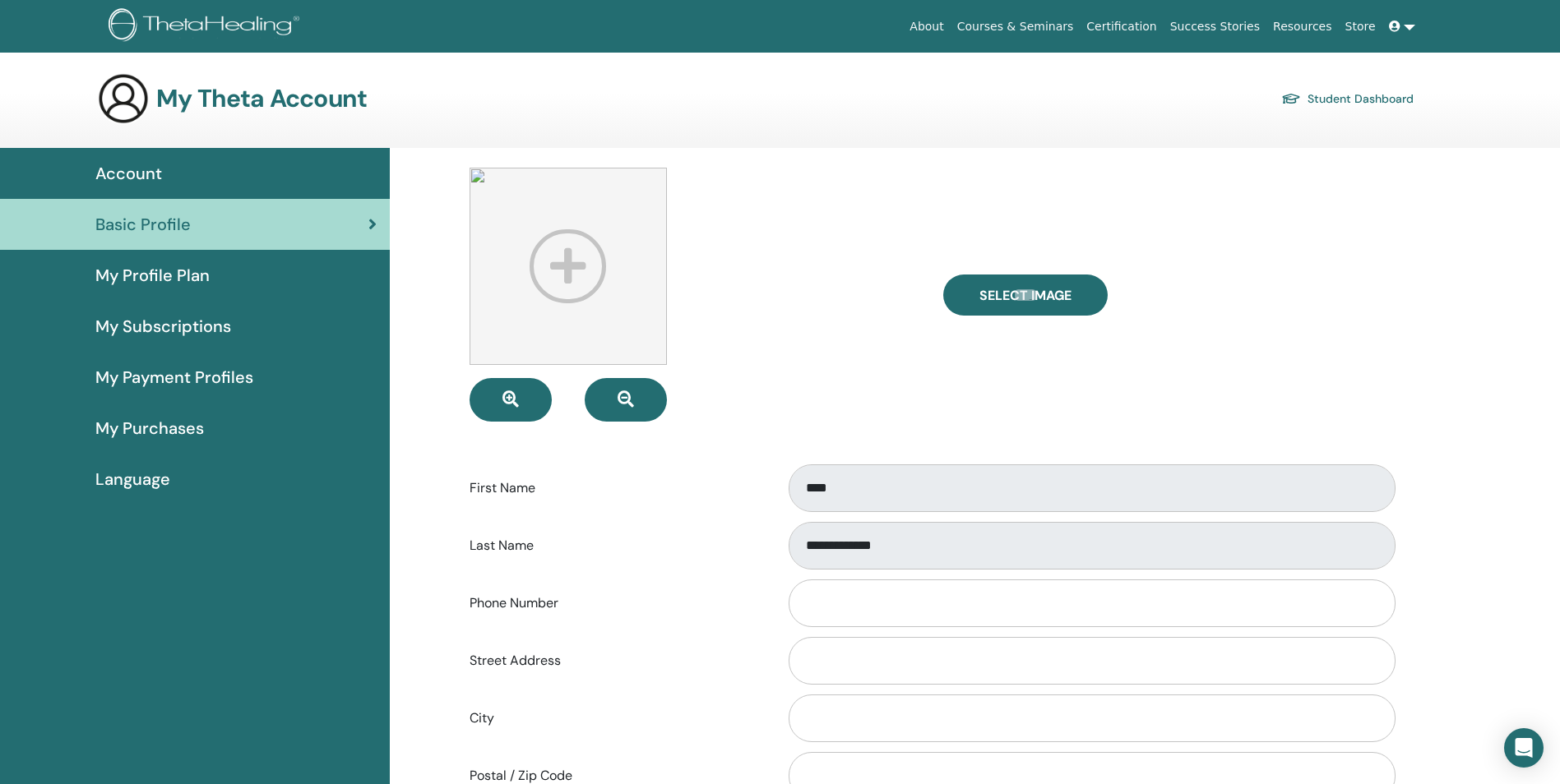
click at [1411, 21] on link at bounding box center [1402, 26] width 39 height 30
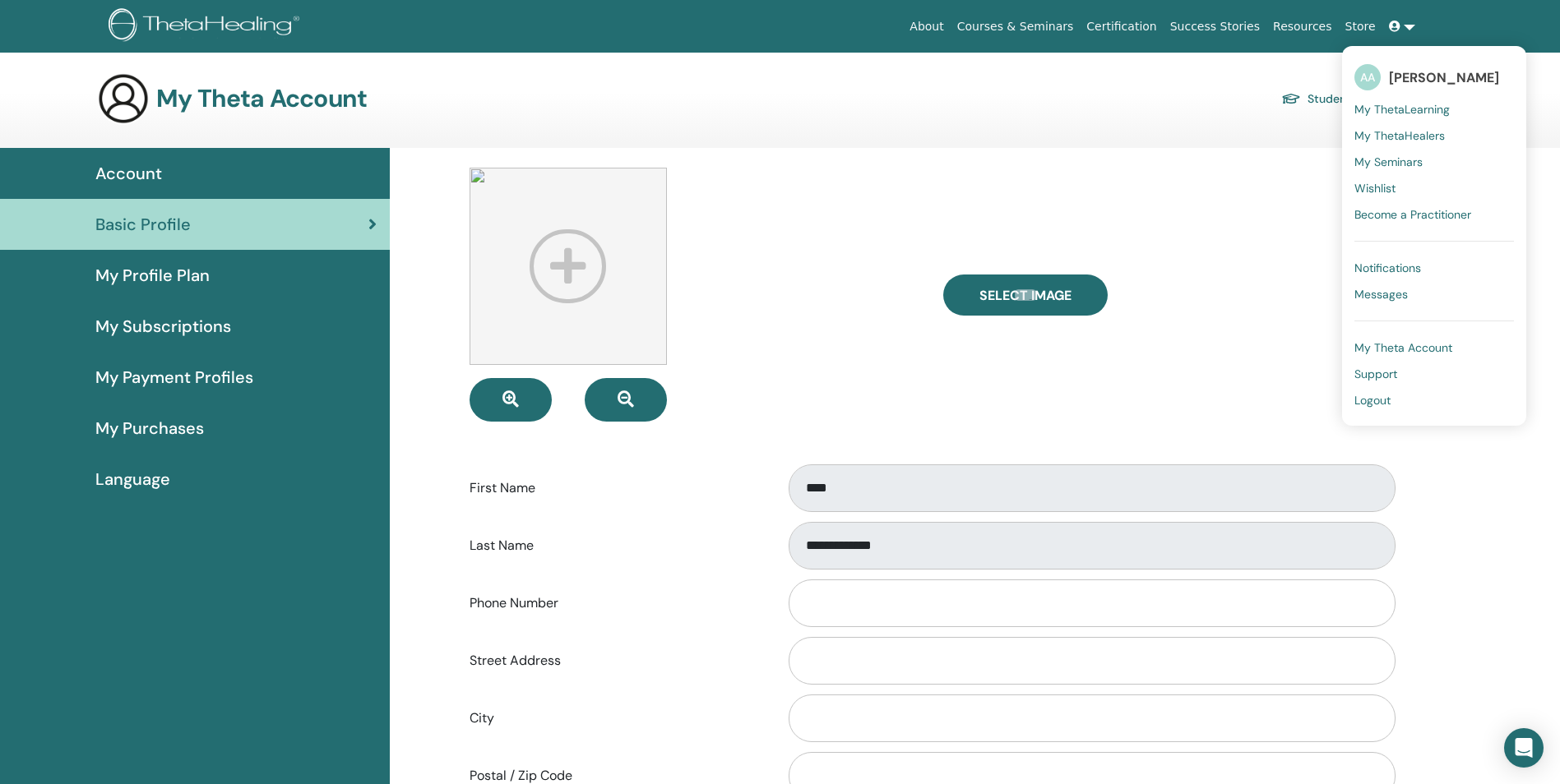
click at [1432, 217] on span "Become a Practitioner" at bounding box center [1413, 214] width 117 height 15
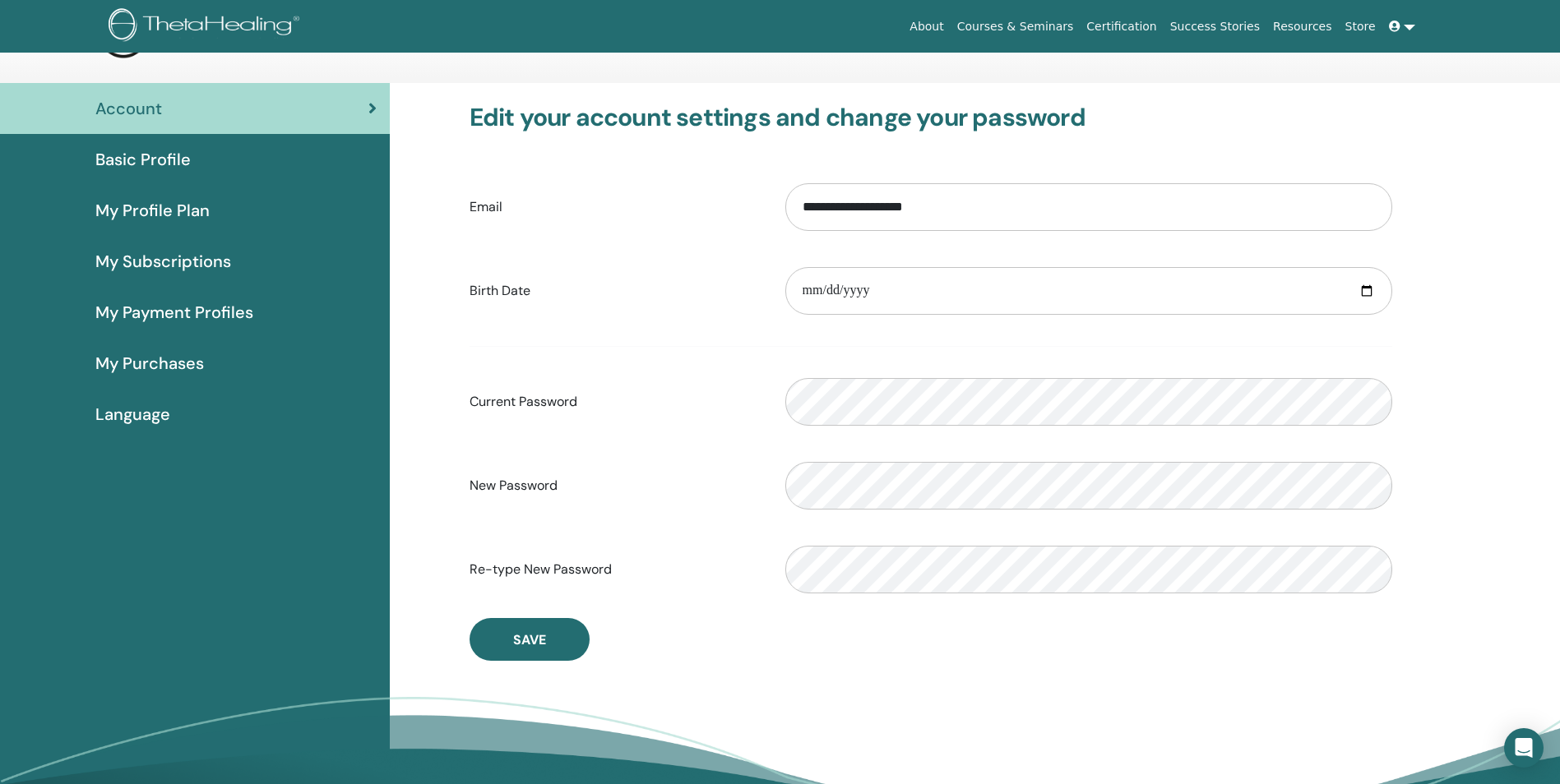
scroll to position [21, 0]
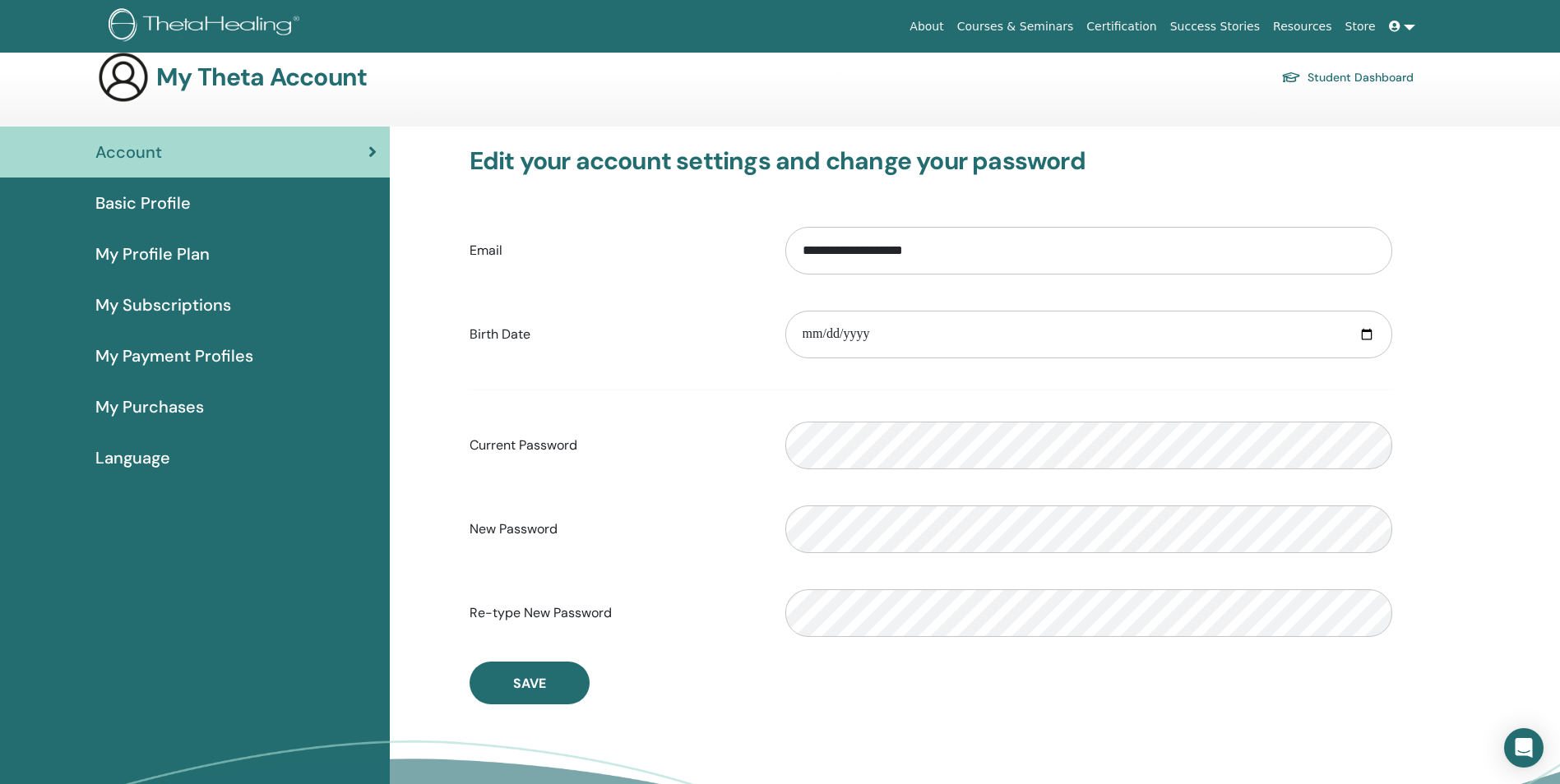
click at [130, 196] on span "Basic Profile" at bounding box center [142, 202] width 95 height 25
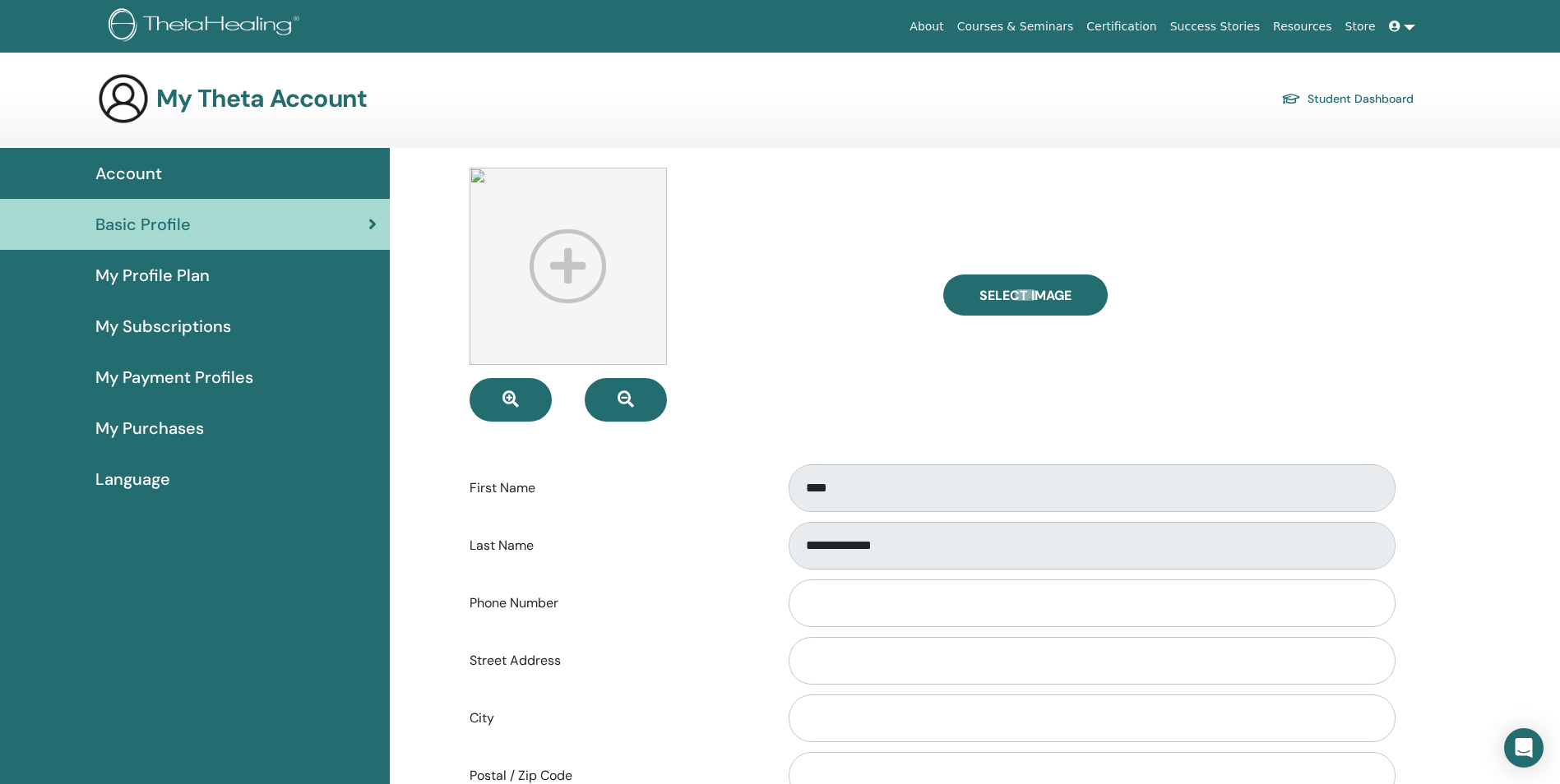
click at [166, 427] on span "My Purchases" at bounding box center [149, 428] width 109 height 25
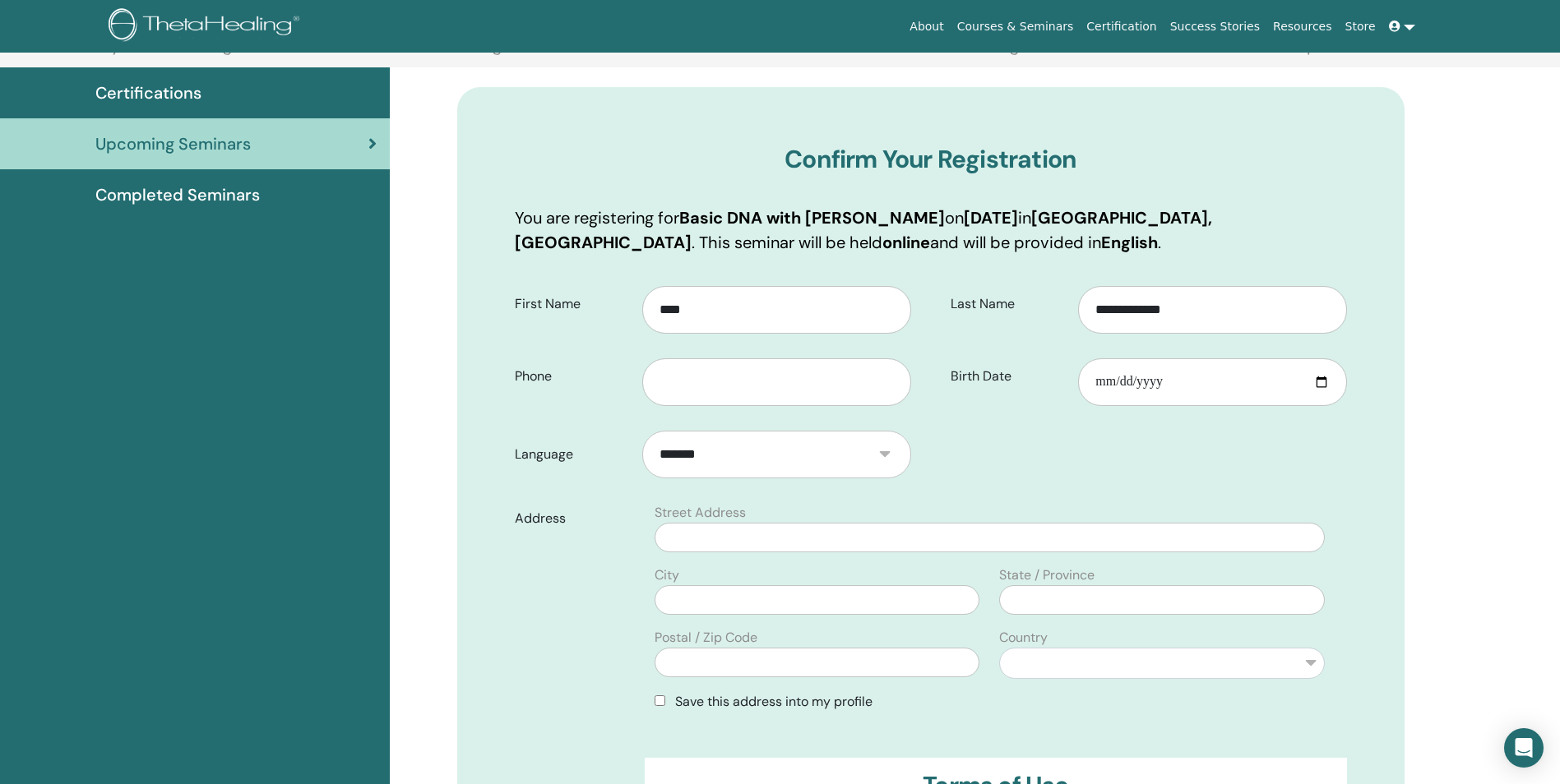
scroll to position [259, 0]
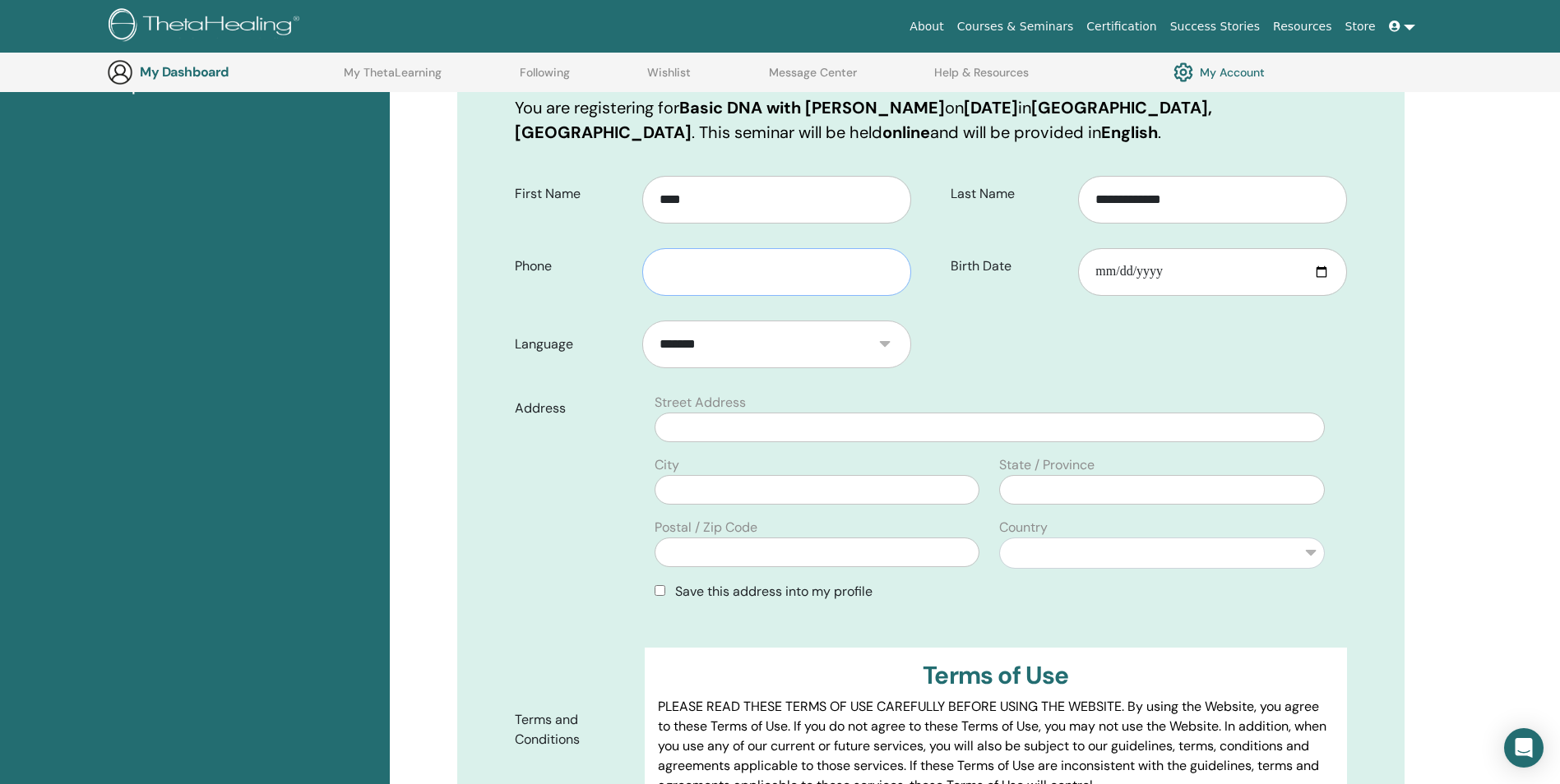
click at [711, 273] on input "text" at bounding box center [777, 272] width 268 height 48
type input "**********"
type input "*****"
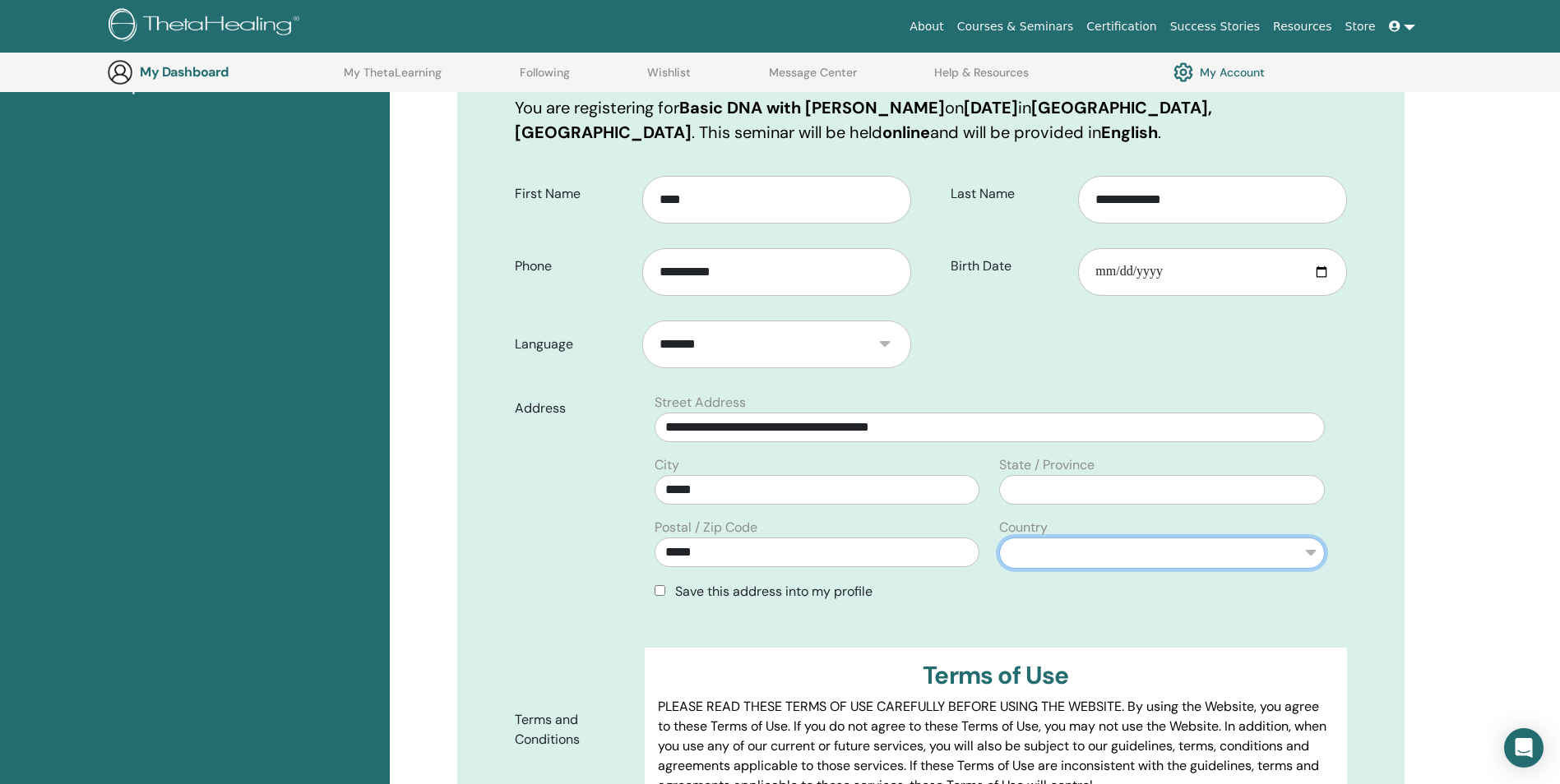
select select "**"
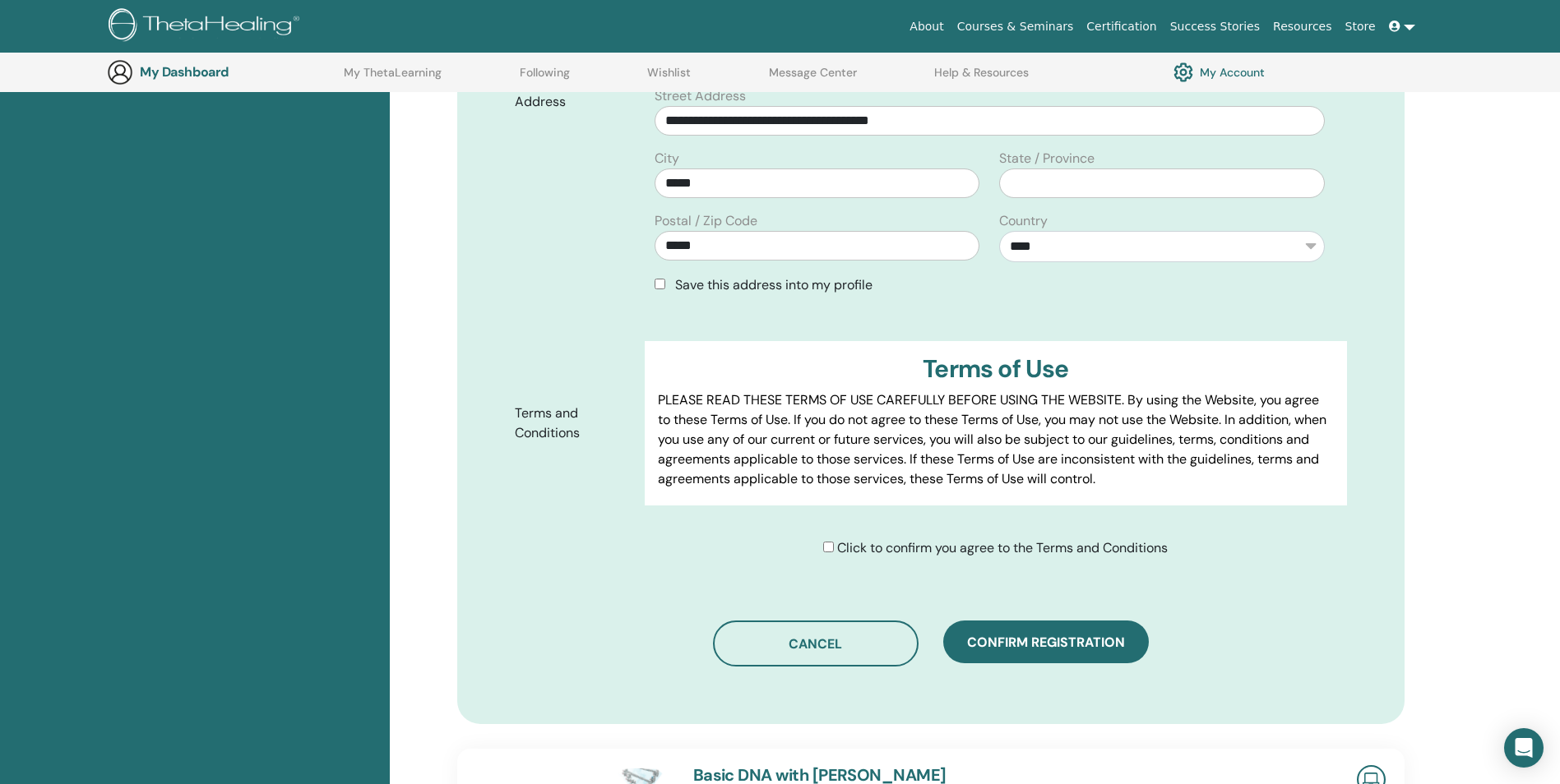
scroll to position [599, 0]
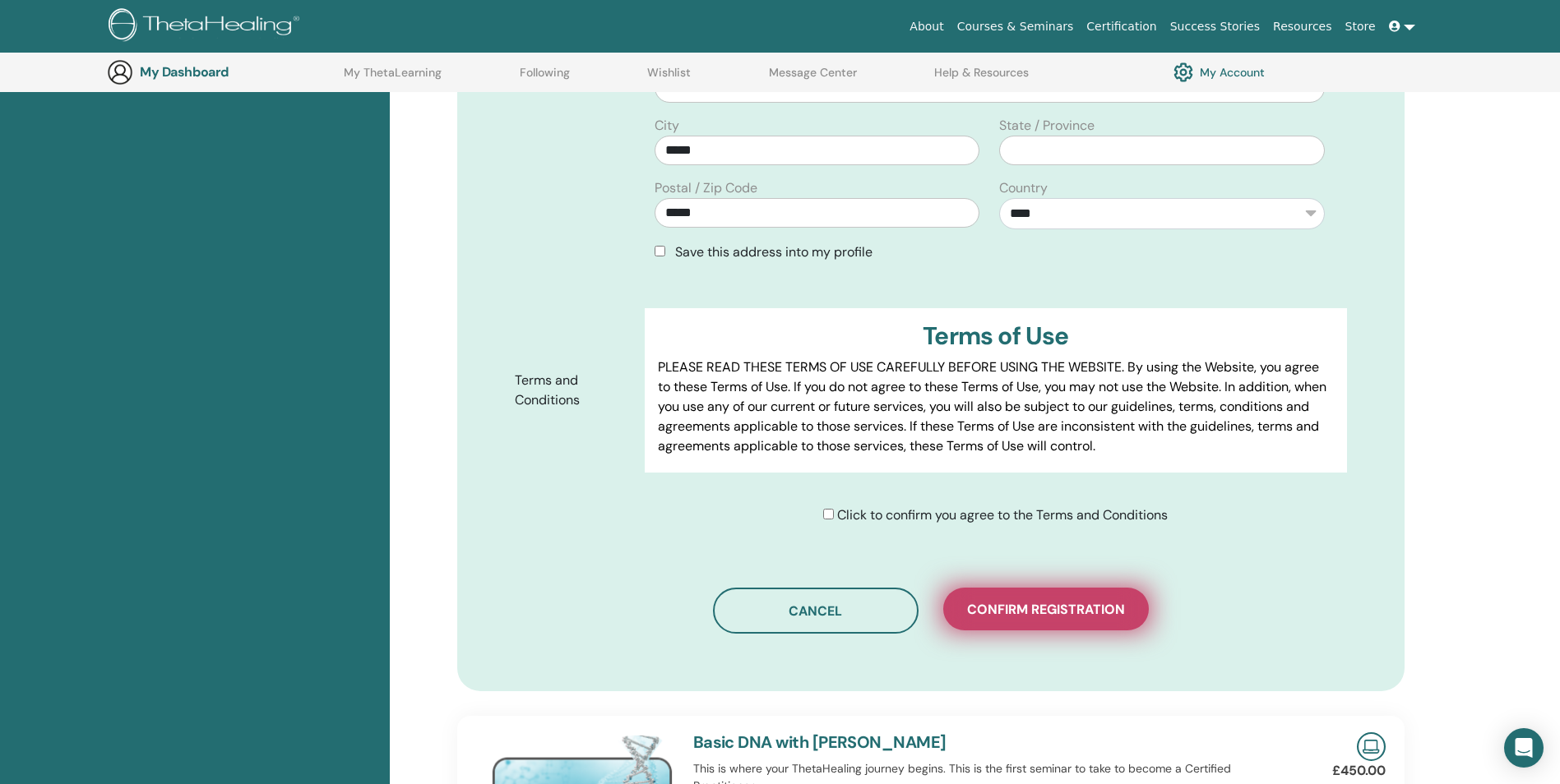
click at [1039, 606] on span "Confirm registration" at bounding box center [1046, 610] width 158 height 17
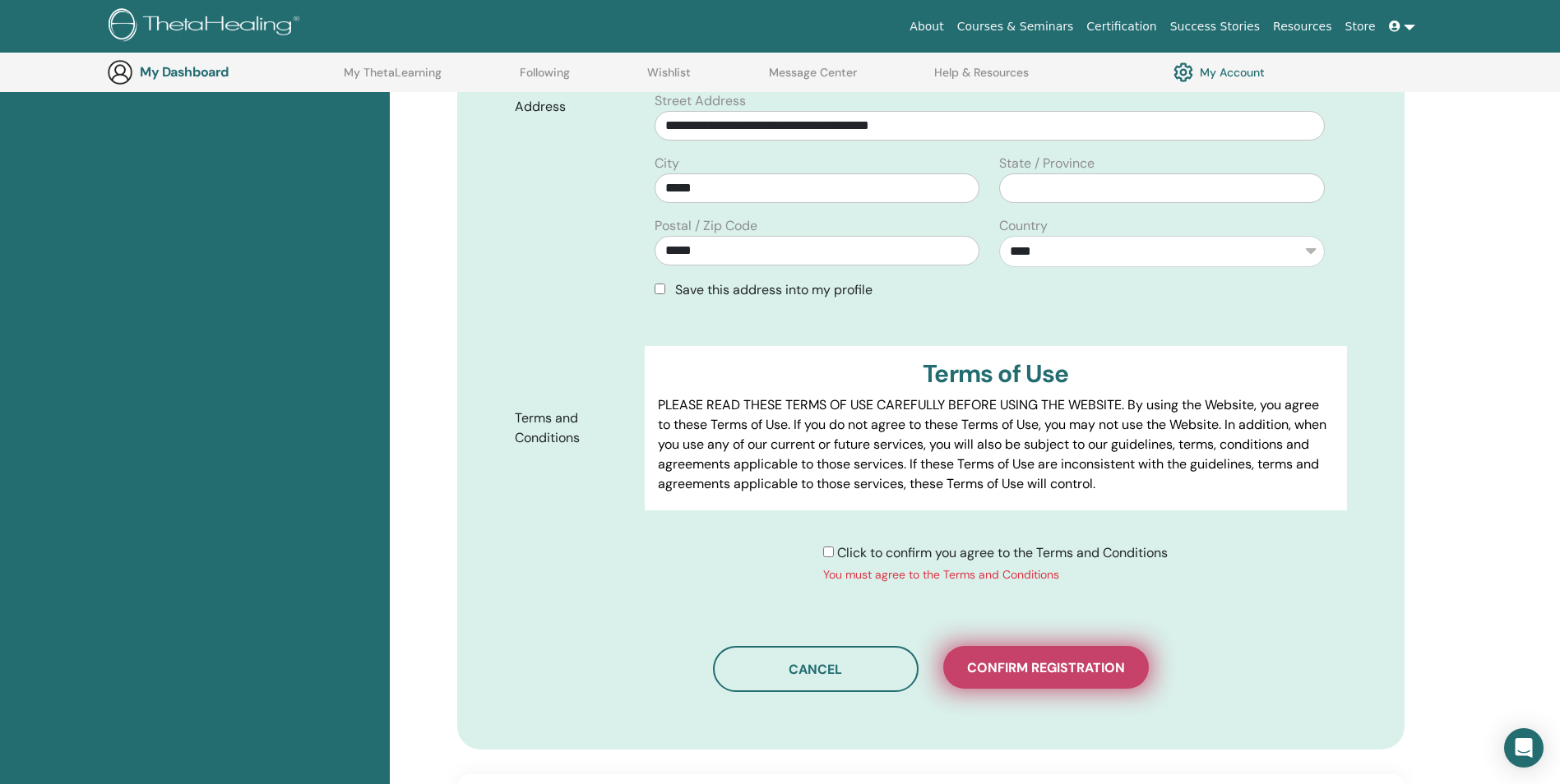
click at [1047, 670] on span "Confirm registration" at bounding box center [1046, 668] width 158 height 17
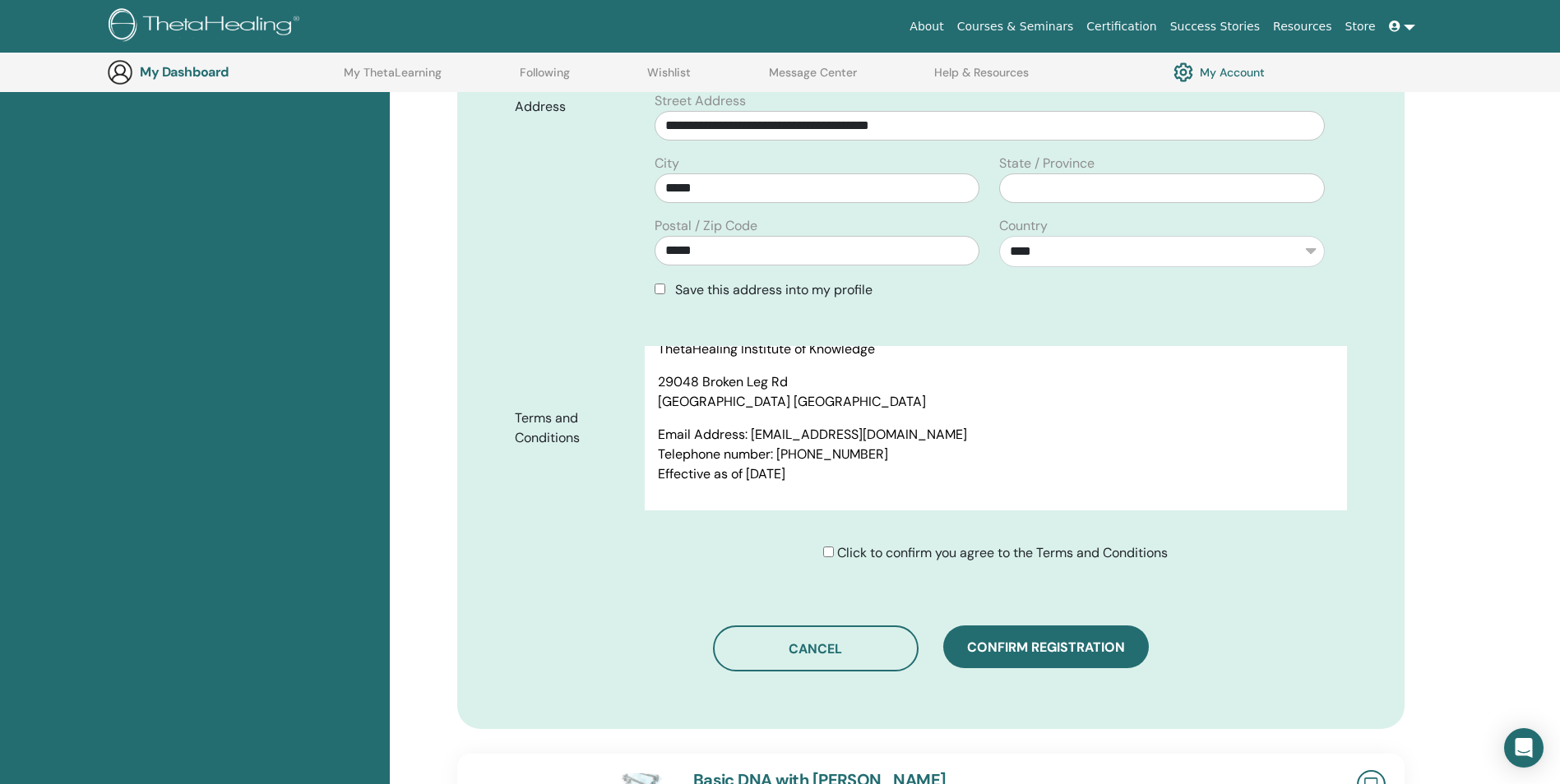
scroll to position [6869, 0]
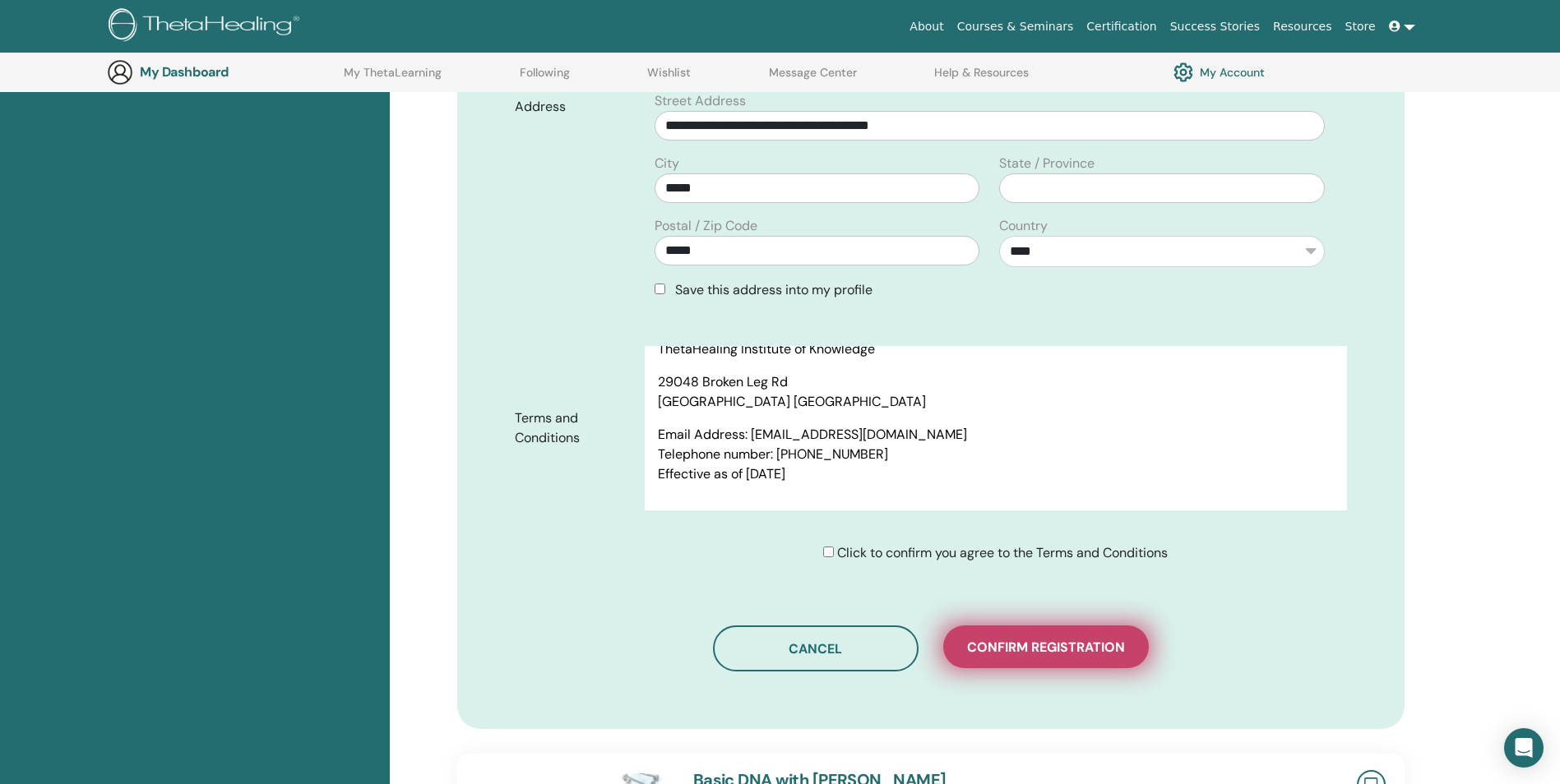
click at [1026, 642] on span "Confirm registration" at bounding box center [1046, 648] width 158 height 17
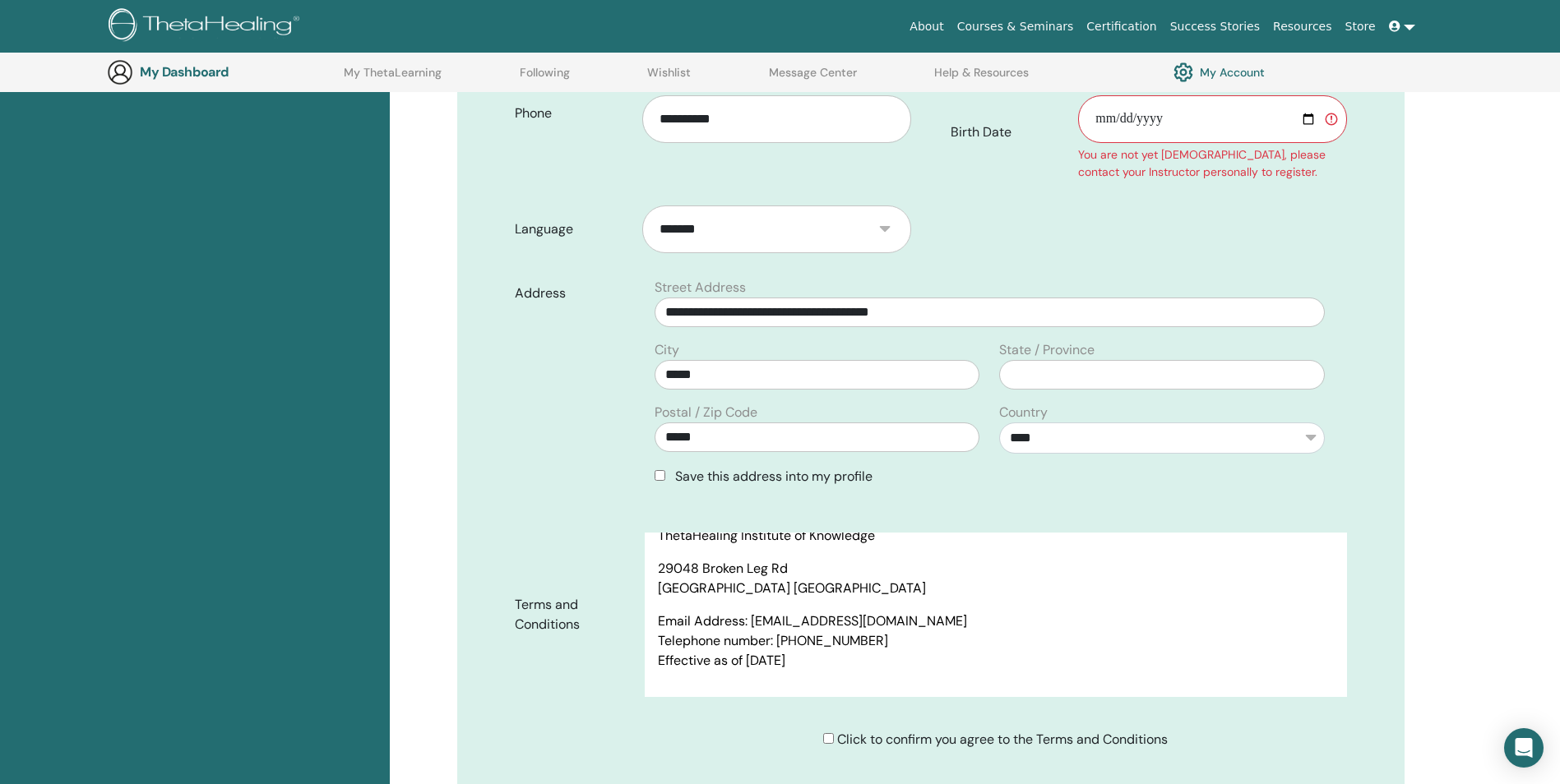
scroll to position [367, 0]
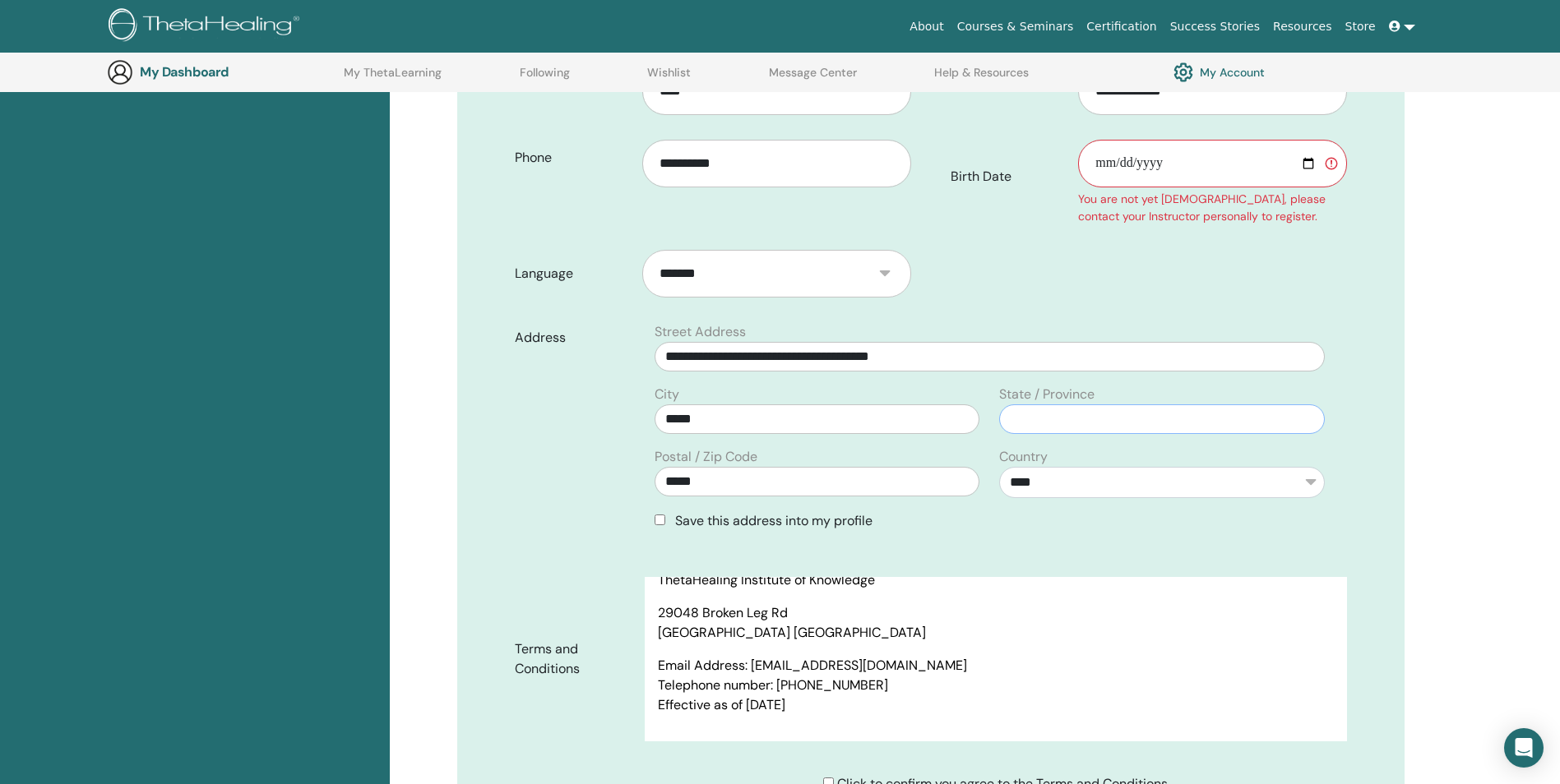
click at [1079, 407] on input "text" at bounding box center [1162, 419] width 325 height 30
type input "*****"
click at [1312, 165] on input "Birth Date" at bounding box center [1212, 164] width 268 height 48
click at [1170, 155] on input "**********" at bounding box center [1212, 164] width 268 height 48
click at [1105, 163] on input "**********" at bounding box center [1212, 164] width 268 height 48
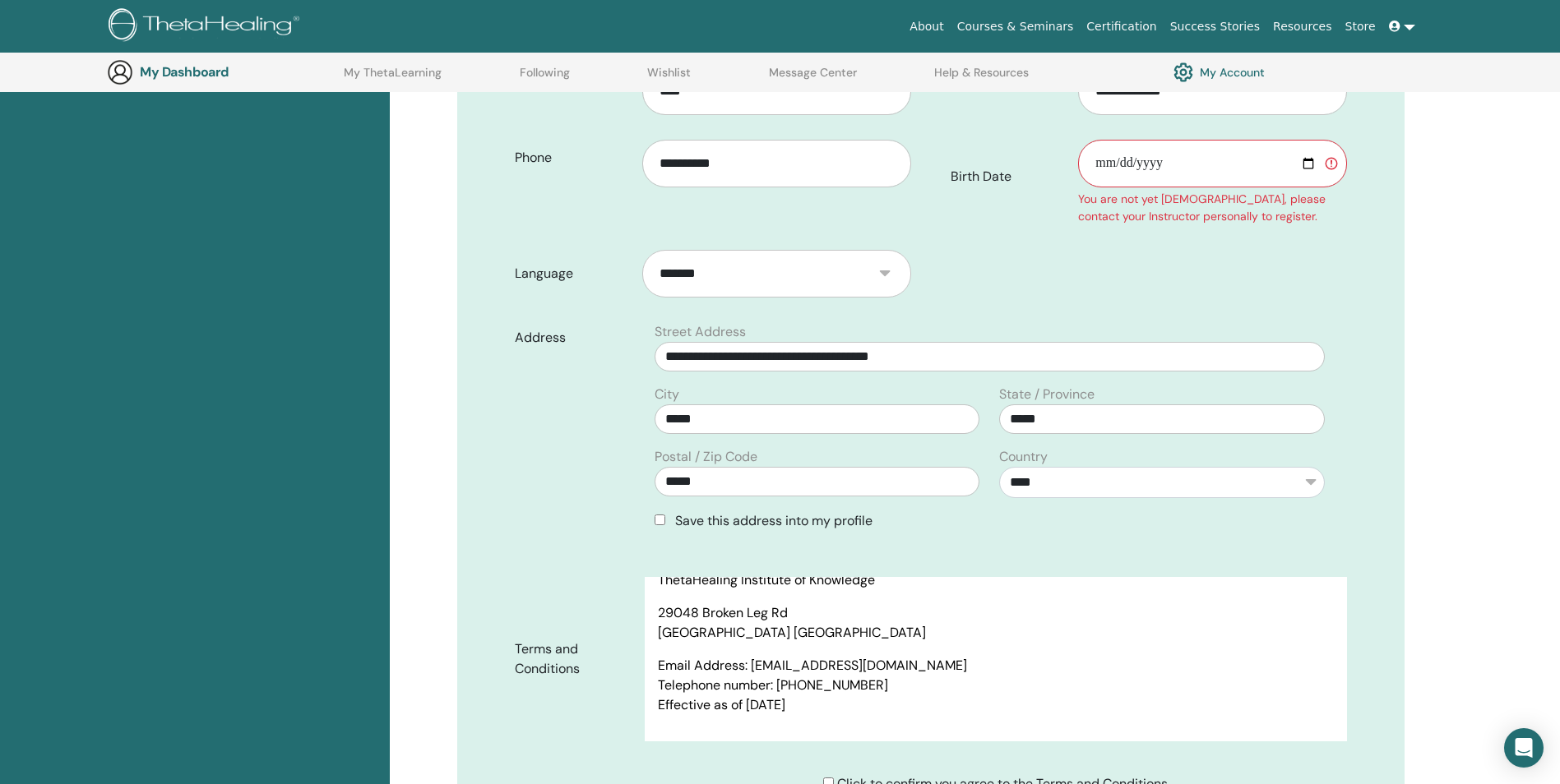
type input "**********"
click at [1312, 239] on form "**********" at bounding box center [931, 431] width 857 height 751
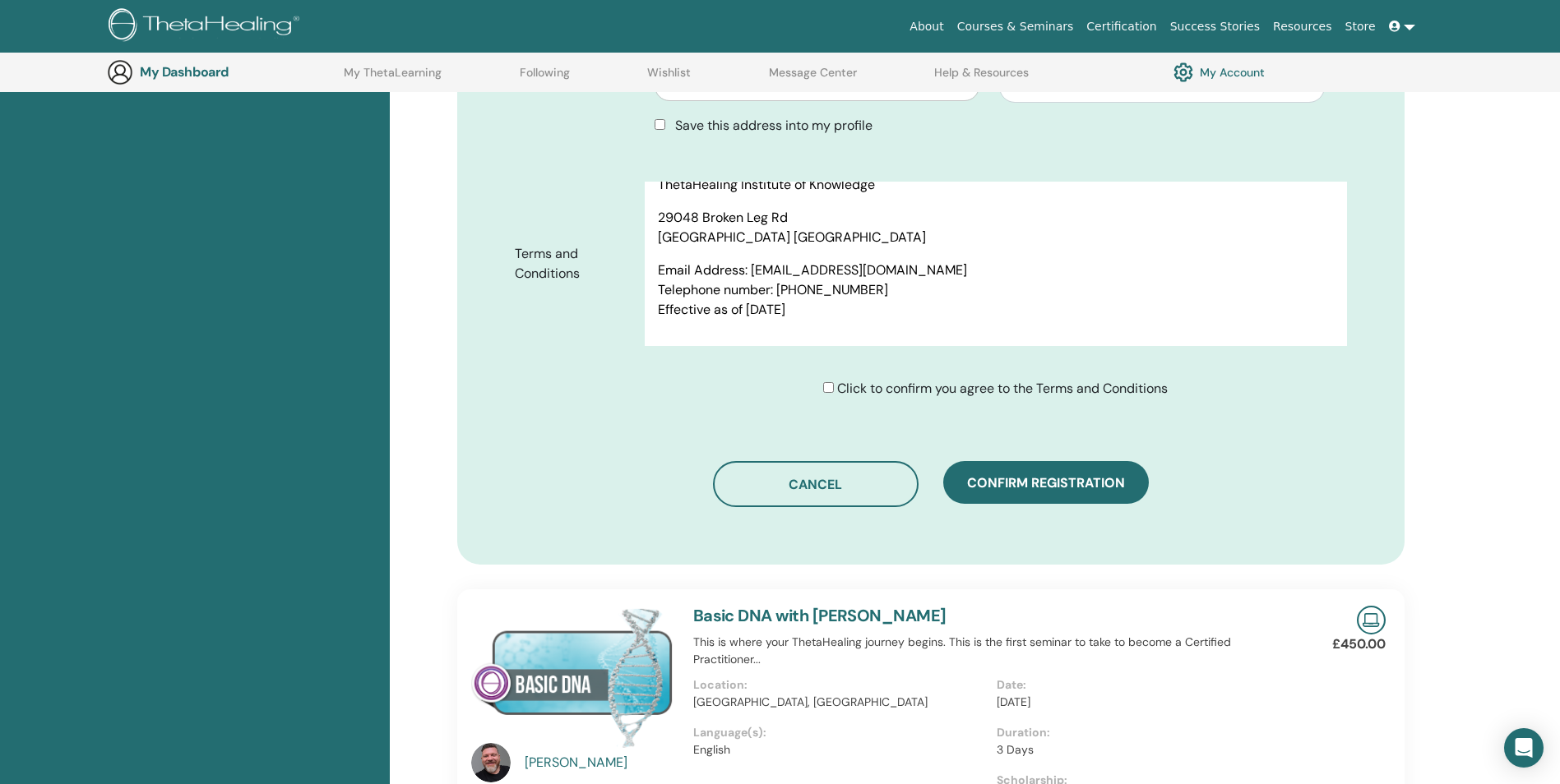
scroll to position [861, 0]
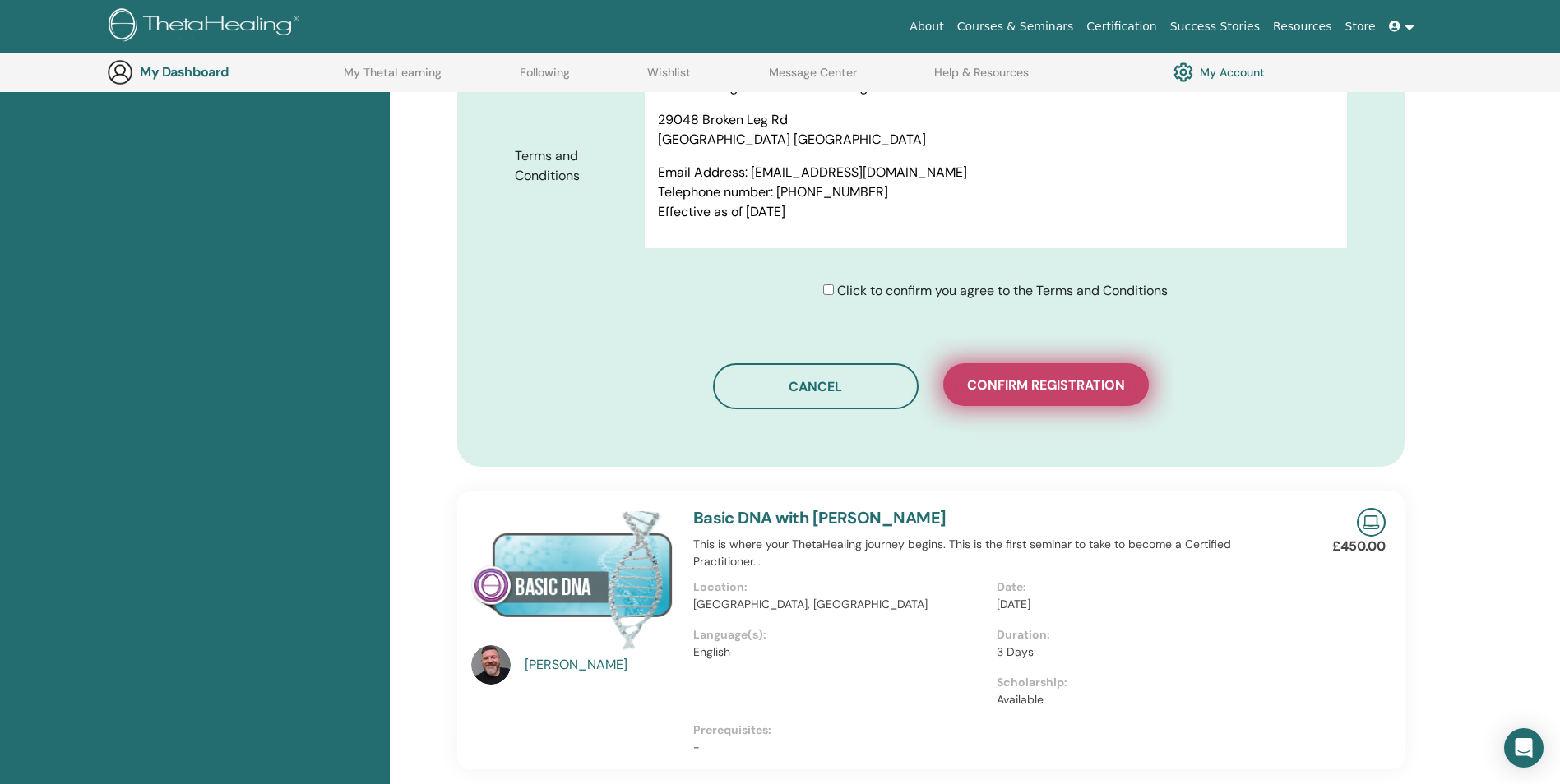
click at [1047, 378] on span "Confirm registration" at bounding box center [1046, 385] width 158 height 17
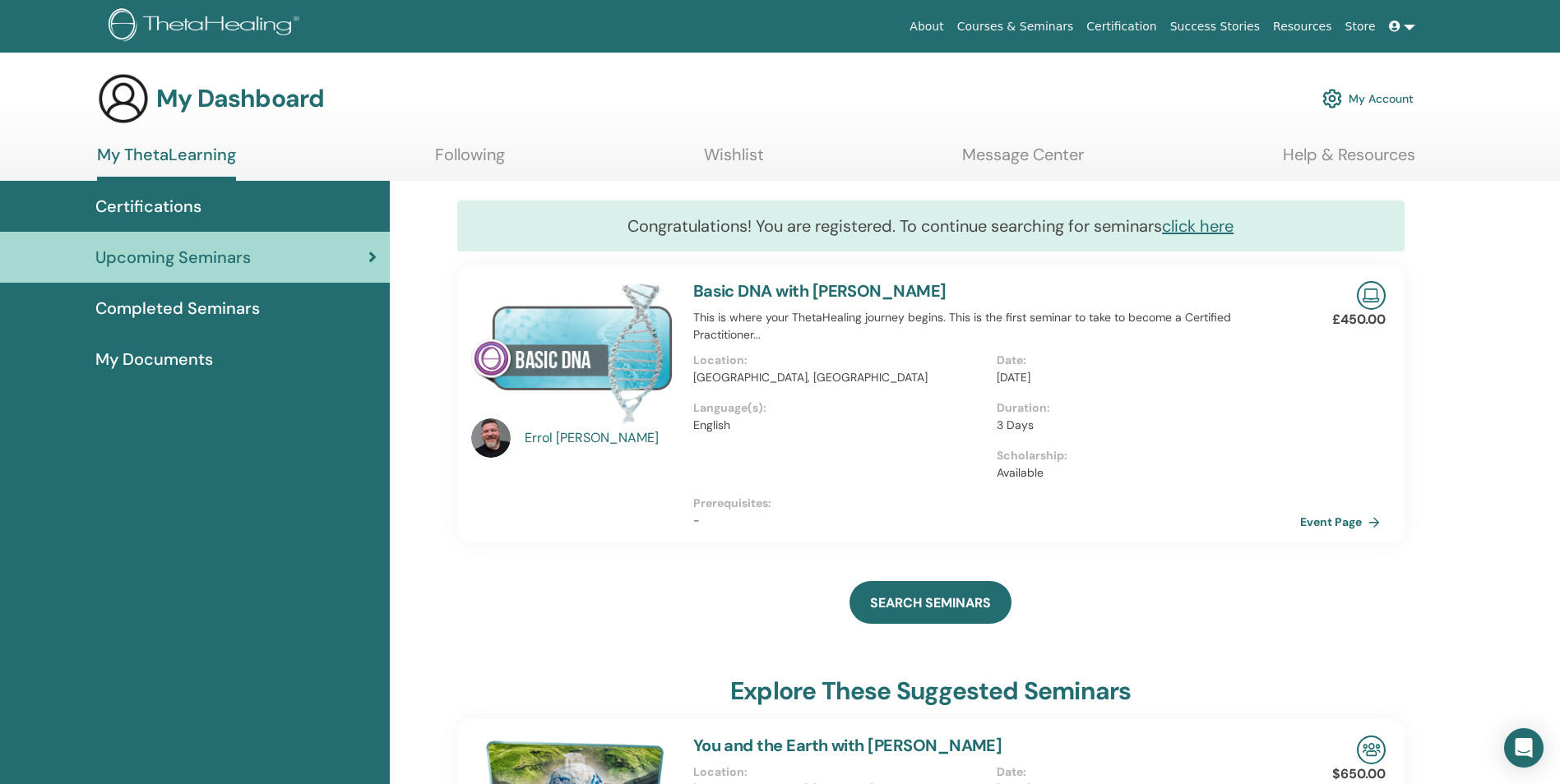
click at [811, 291] on link "Basic DNA with [PERSON_NAME]" at bounding box center [819, 291] width 253 height 21
click at [1365, 518] on link "Event Page" at bounding box center [1345, 522] width 87 height 25
click at [1195, 222] on link "click here" at bounding box center [1197, 226] width 71 height 21
click at [375, 253] on icon at bounding box center [372, 256] width 9 height 16
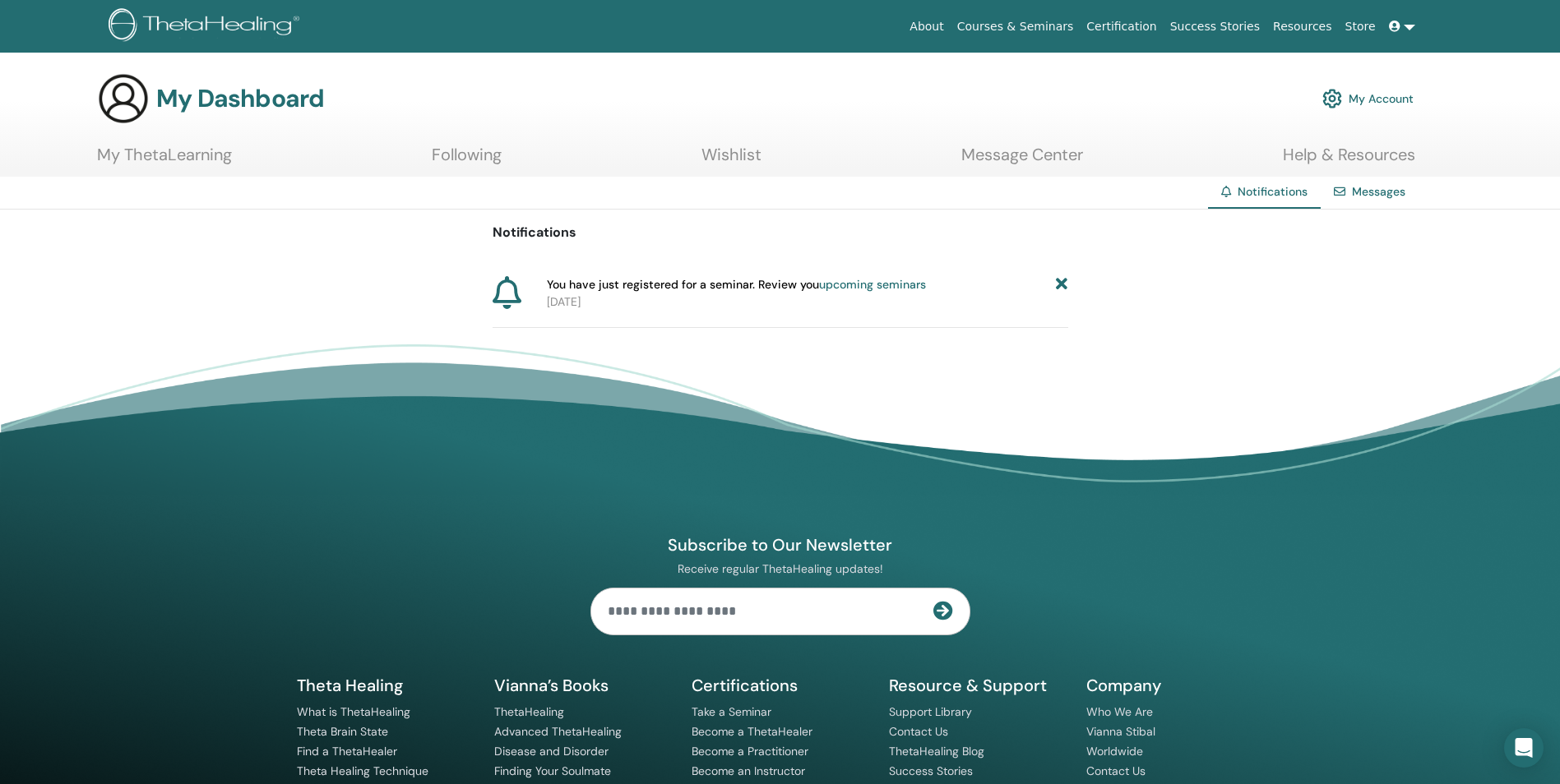
click at [885, 281] on link "upcoming seminars" at bounding box center [873, 284] width 107 height 15
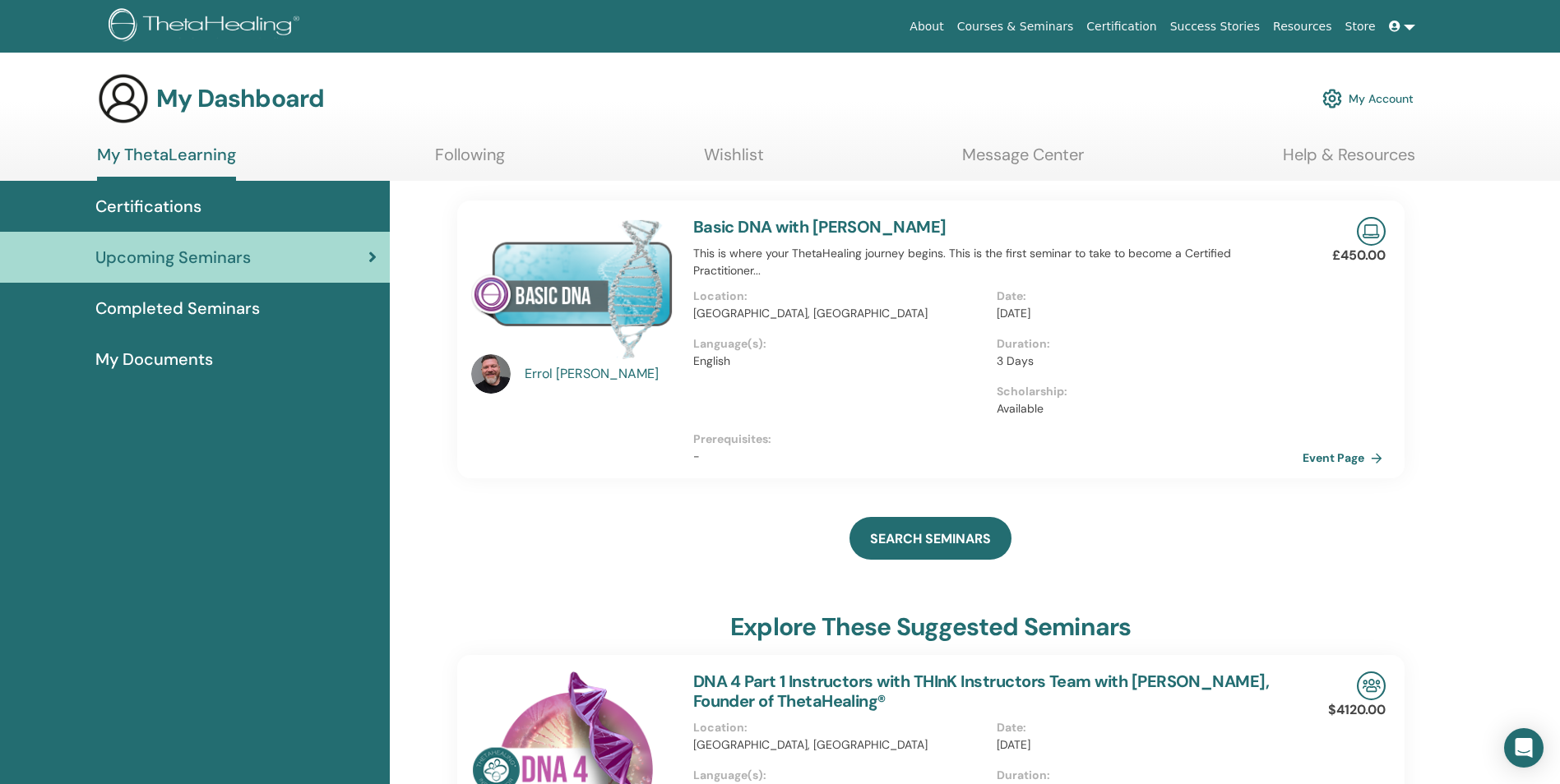
click at [1340, 452] on link "Event Page" at bounding box center [1345, 457] width 87 height 25
click at [765, 227] on link "Basic DNA with [PERSON_NAME]" at bounding box center [819, 226] width 253 height 21
click at [759, 223] on link "Basic DNA with [PERSON_NAME]" at bounding box center [819, 226] width 253 height 21
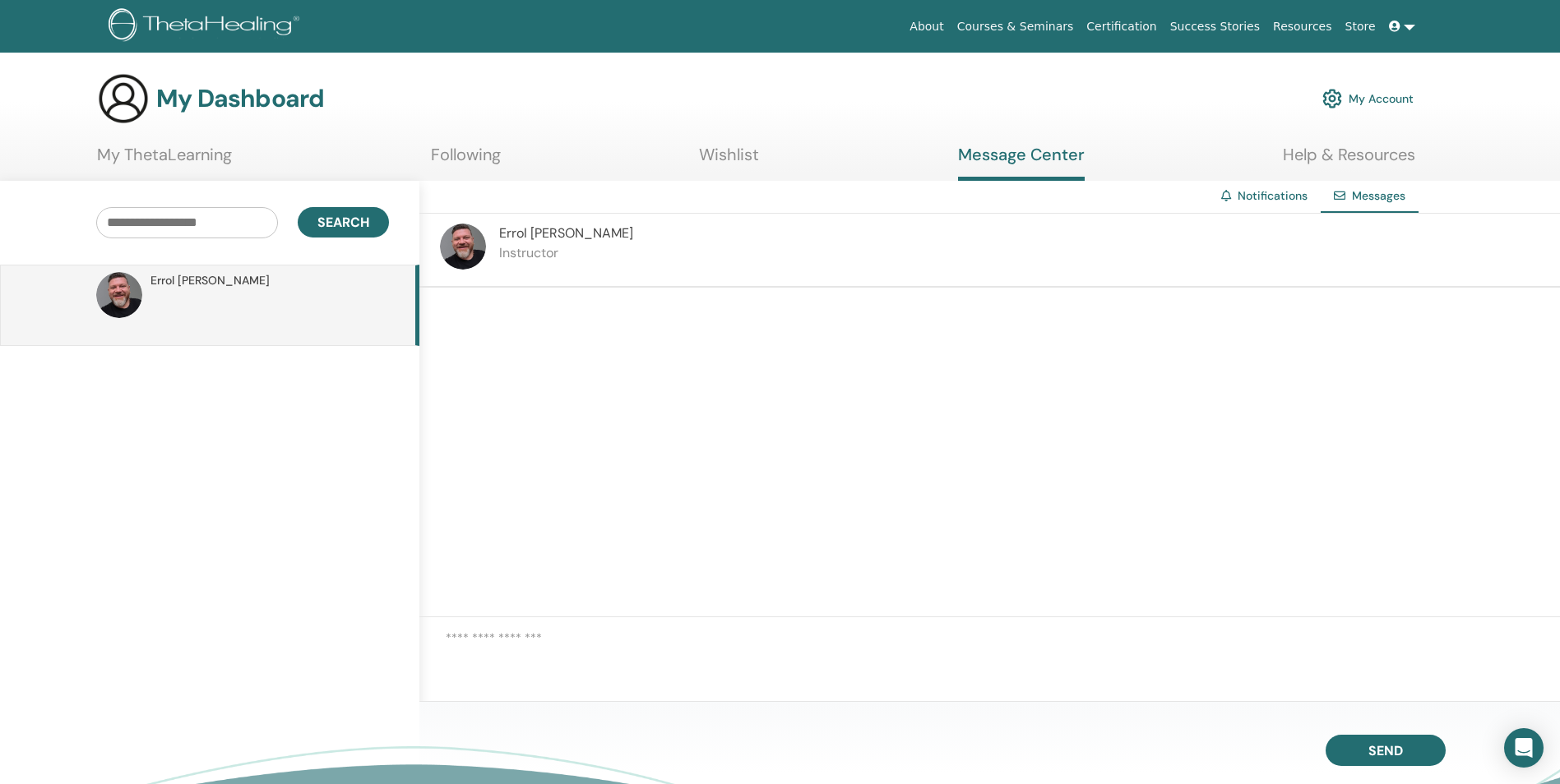
click at [626, 332] on div at bounding box center [989, 452] width 1140 height 329
click at [504, 649] on textarea at bounding box center [1002, 656] width 1115 height 55
type textarea "**********"
click at [1393, 747] on span "Send" at bounding box center [1386, 747] width 34 height 11
click at [1365, 99] on link "My Account" at bounding box center [1368, 99] width 91 height 36
